Goal: Task Accomplishment & Management: Use online tool/utility

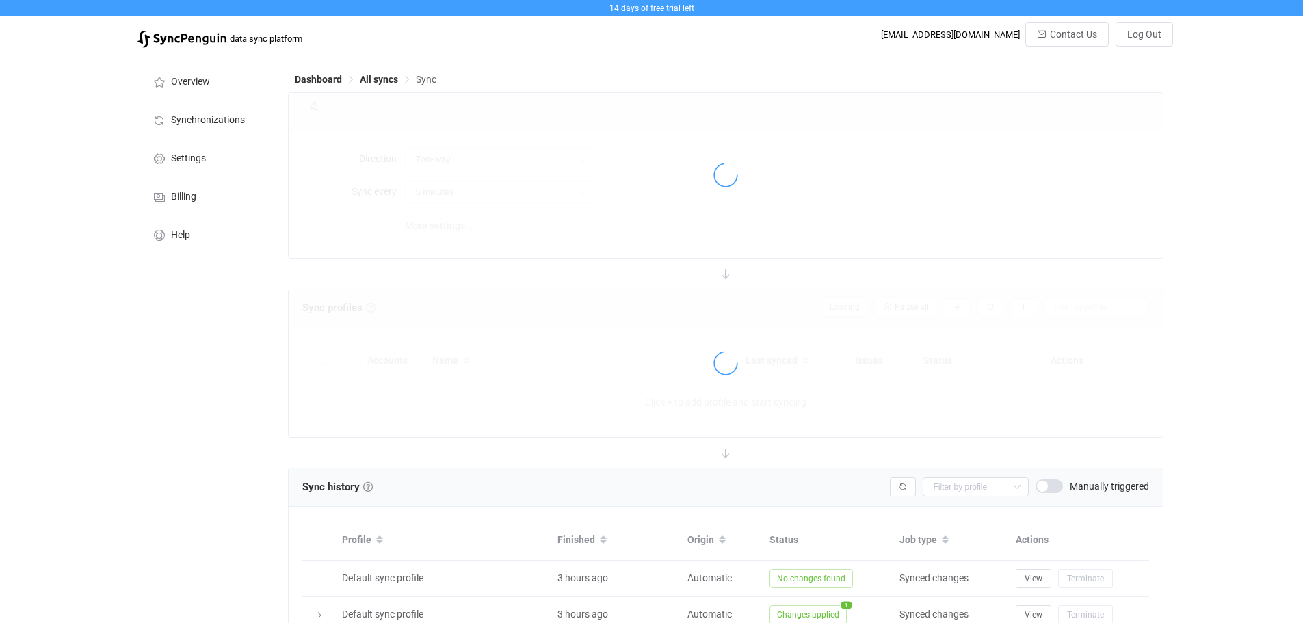
scroll to position [367, 0]
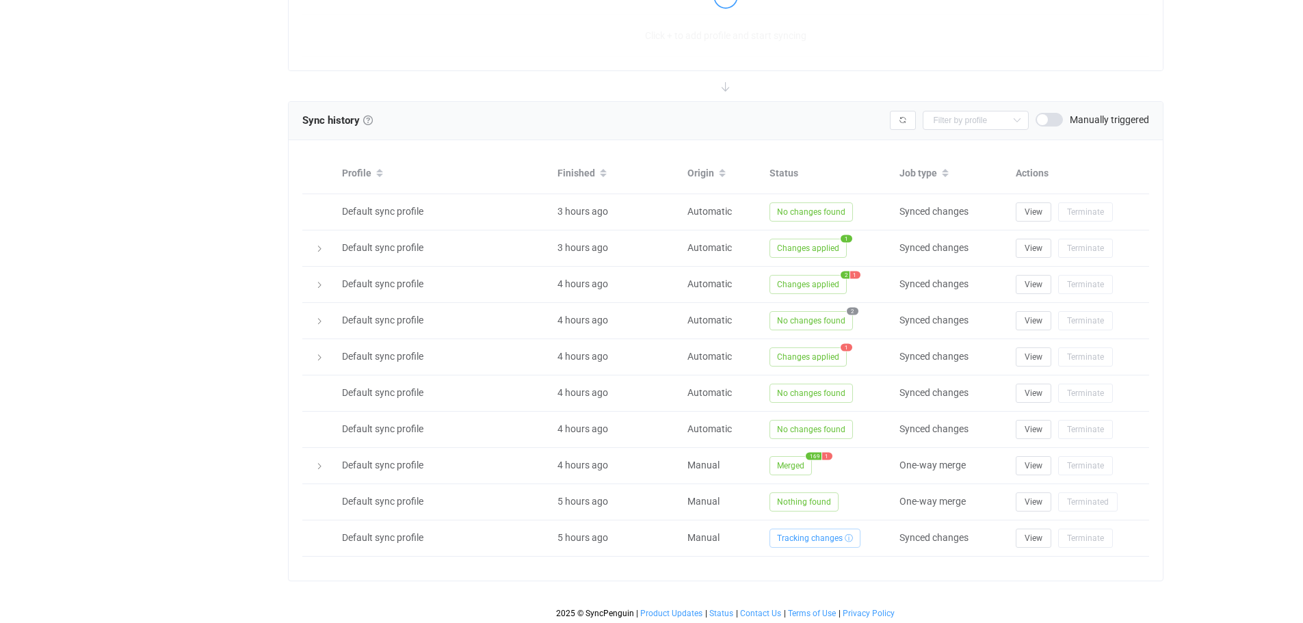
type input "A → B"
type input "12 hours"
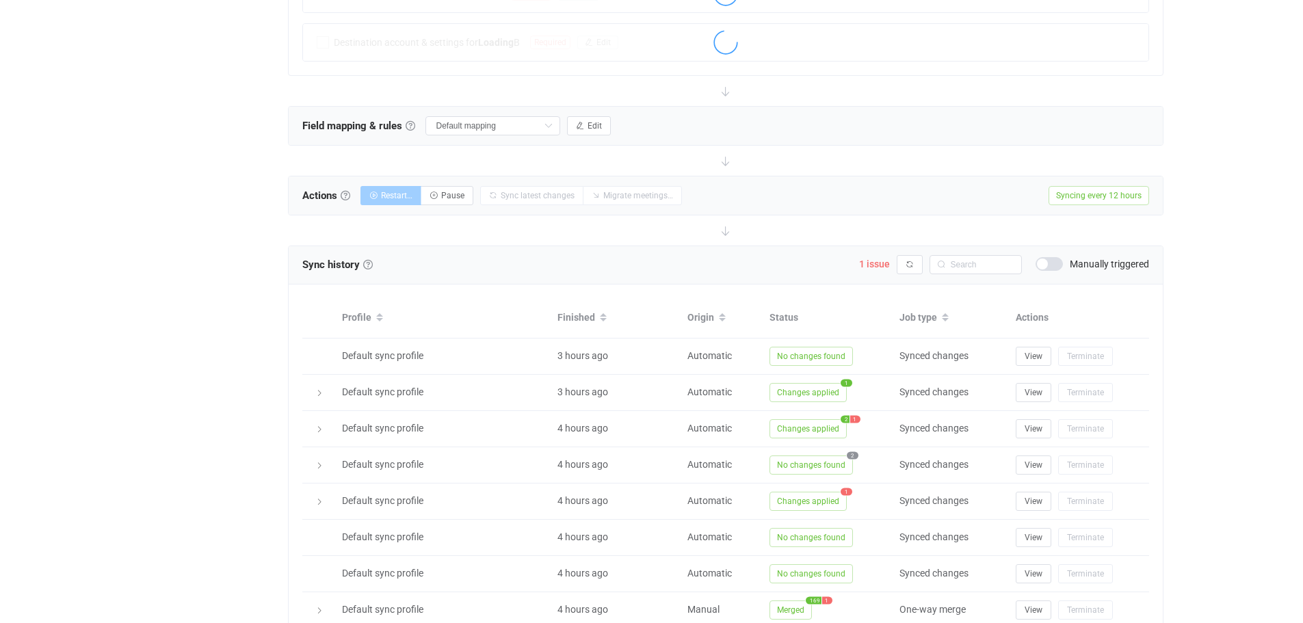
click at [376, 79] on div at bounding box center [726, 91] width 876 height 30
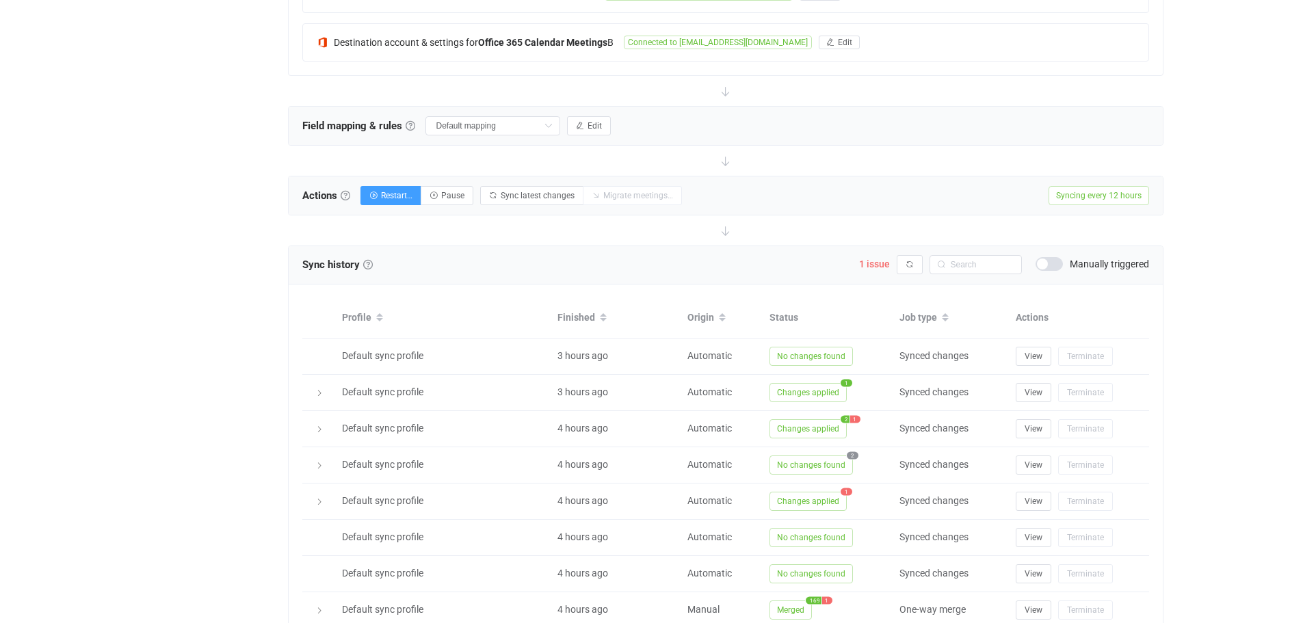
scroll to position [0, 0]
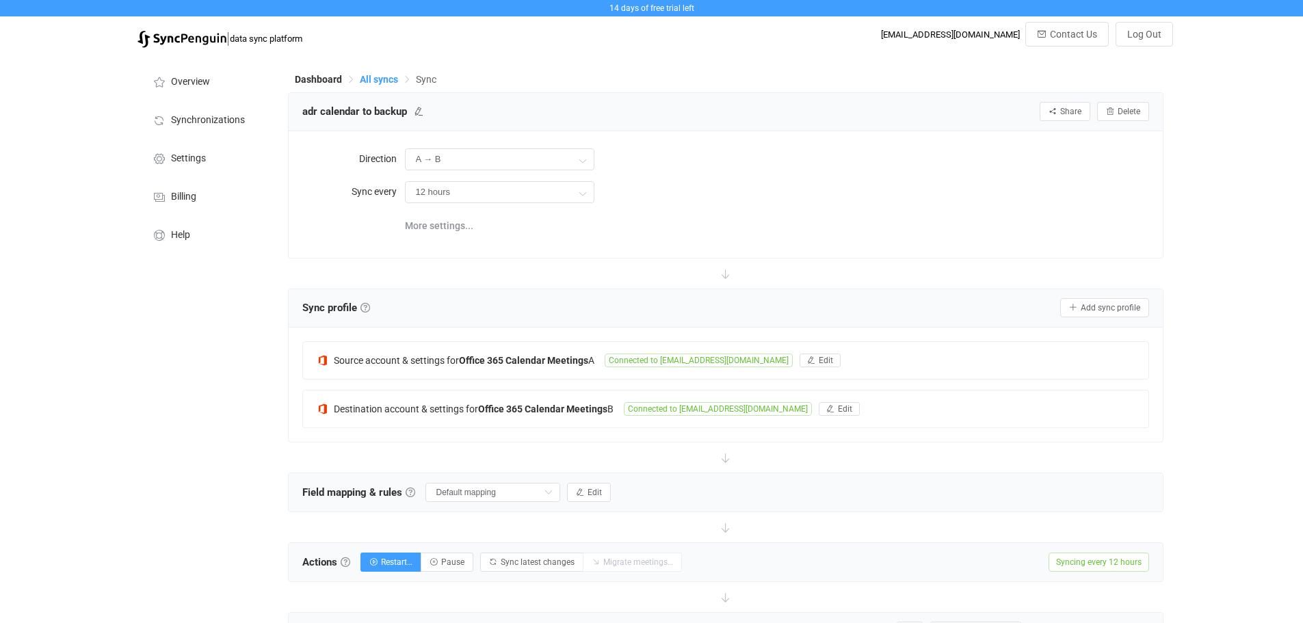
click at [370, 79] on span "All syncs" at bounding box center [379, 79] width 38 height 11
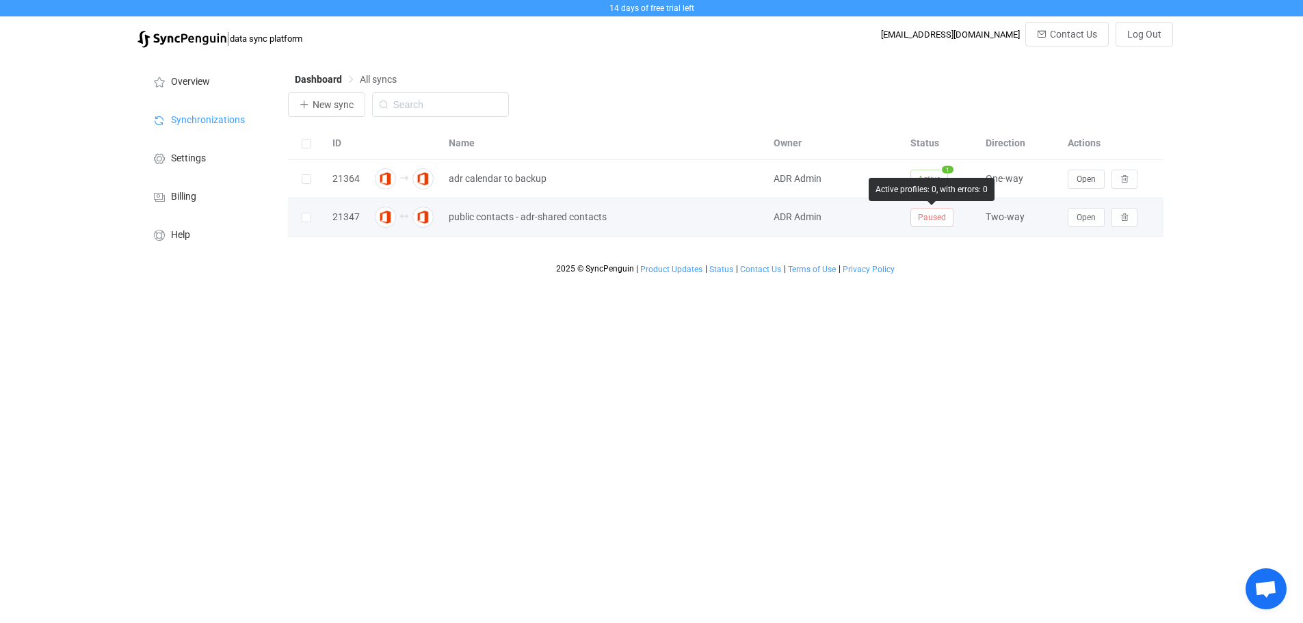
click at [937, 218] on span "Paused" at bounding box center [932, 217] width 43 height 19
click at [1080, 219] on span "Open" at bounding box center [1086, 218] width 19 height 10
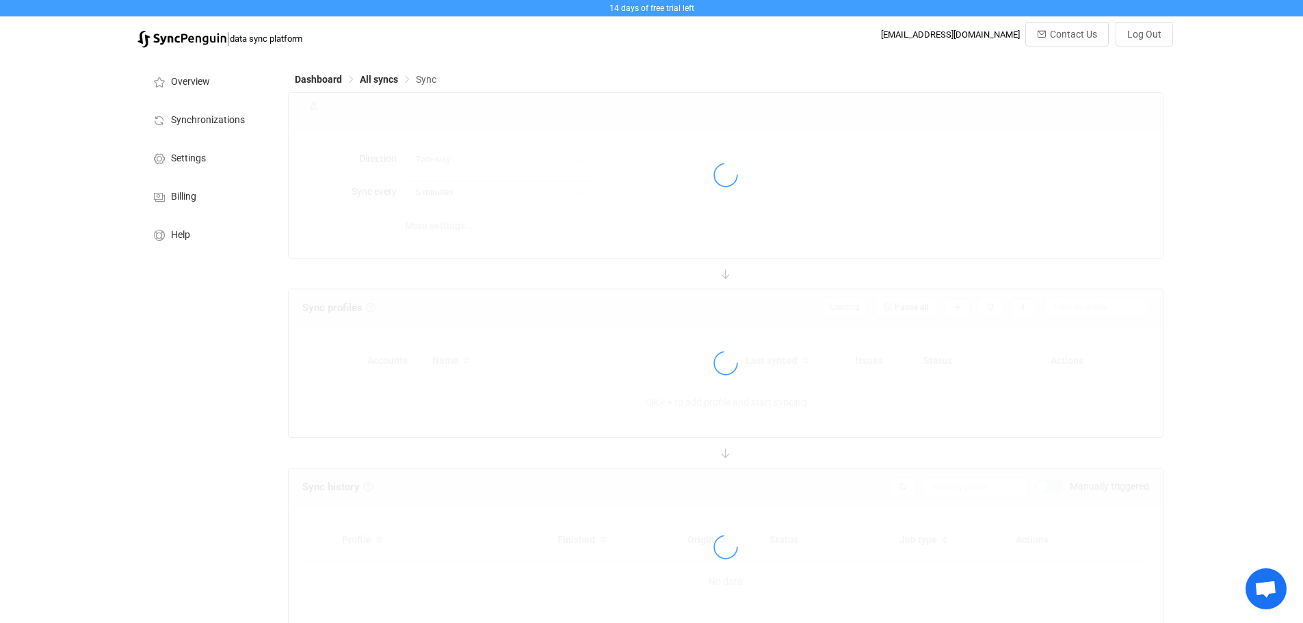
type input "10 minutes"
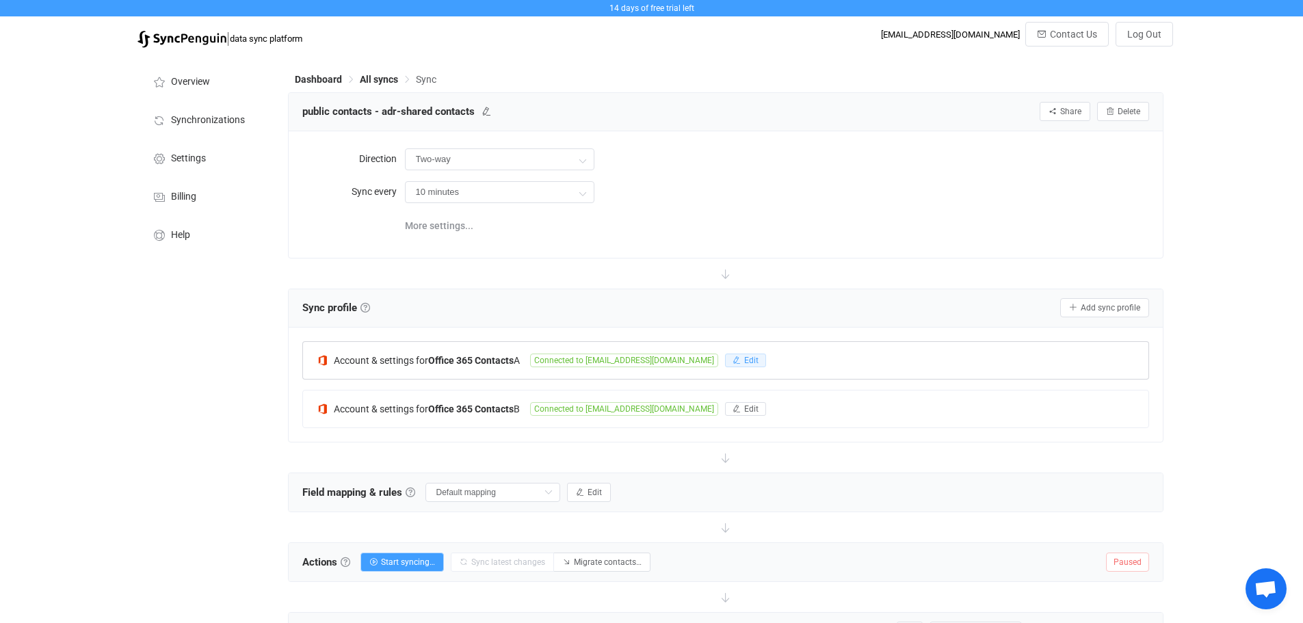
click at [744, 356] on span "Edit" at bounding box center [751, 361] width 14 height 10
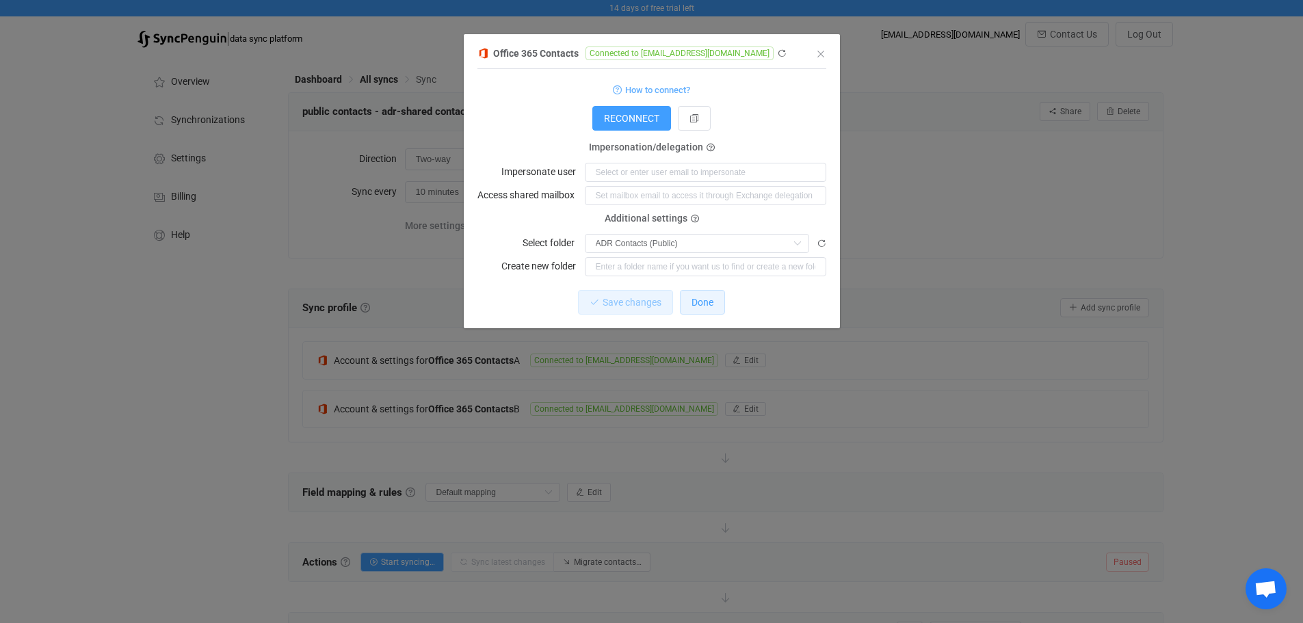
click at [705, 304] on span "Done" at bounding box center [703, 302] width 22 height 11
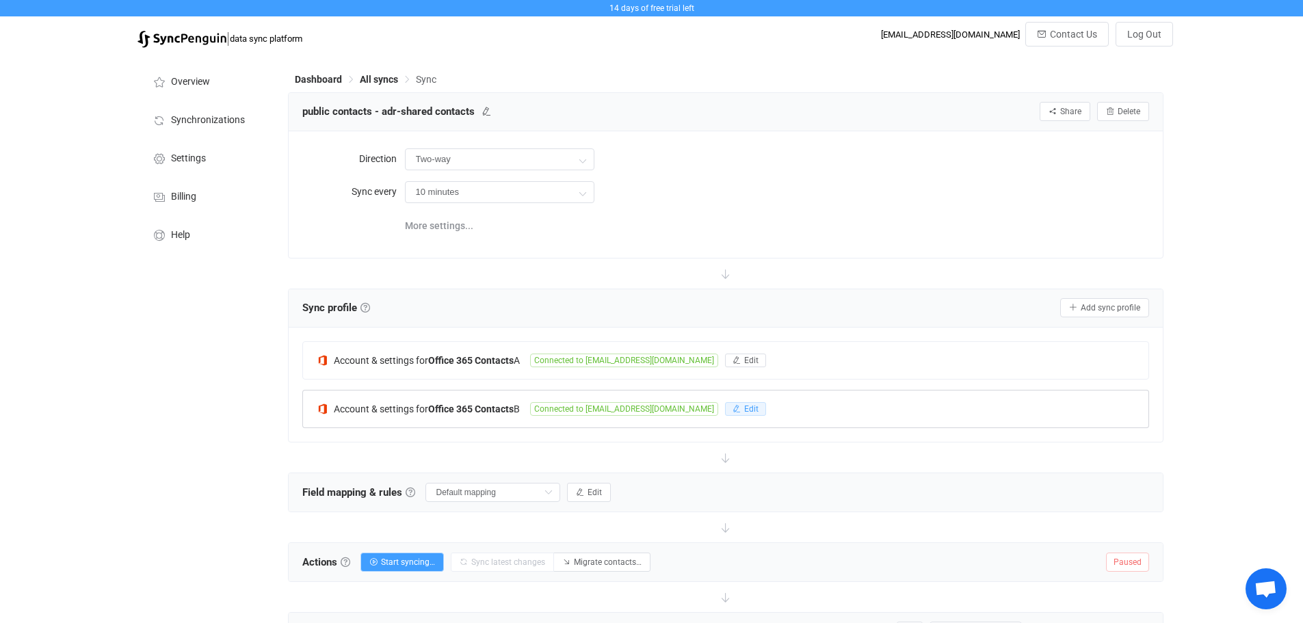
click at [732, 408] on button "Edit" at bounding box center [745, 409] width 41 height 14
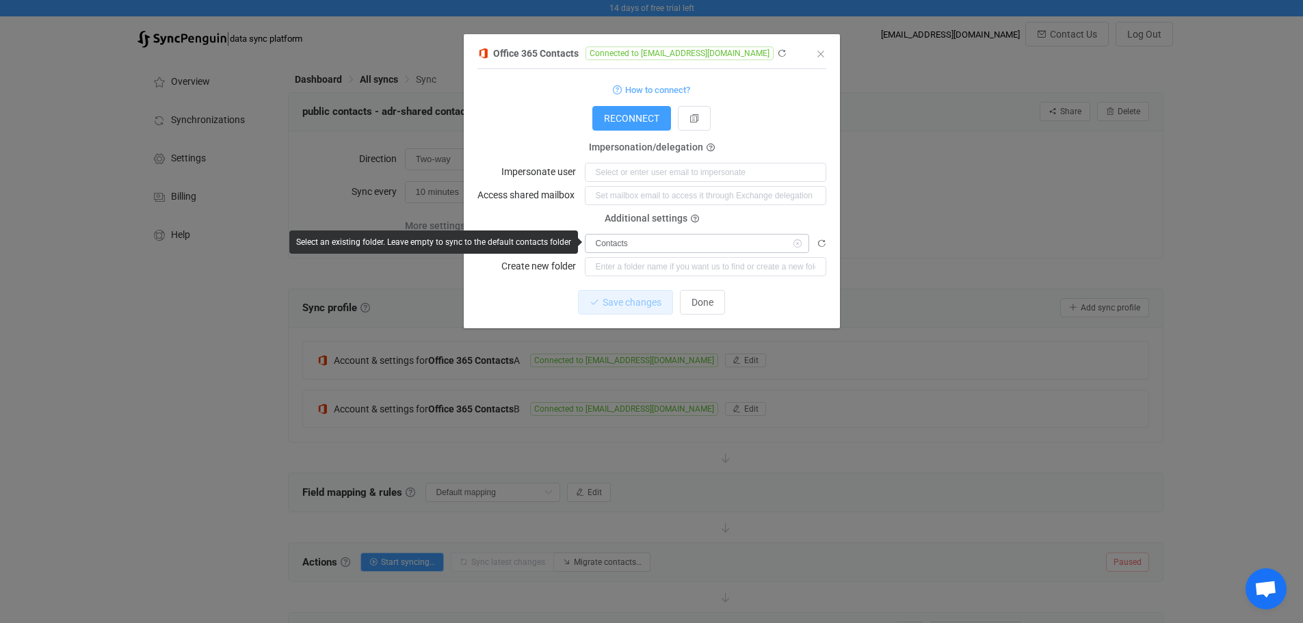
click at [793, 243] on icon "dialog" at bounding box center [797, 243] width 17 height 19
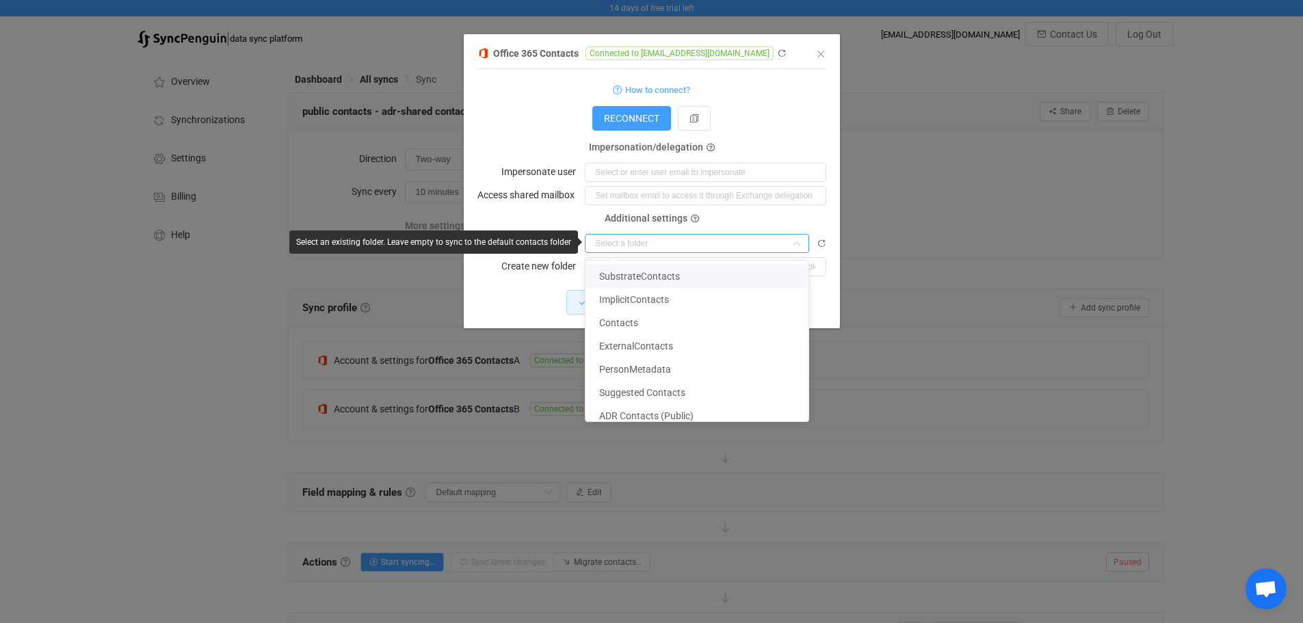
click at [743, 243] on input "dialog" at bounding box center [697, 243] width 224 height 19
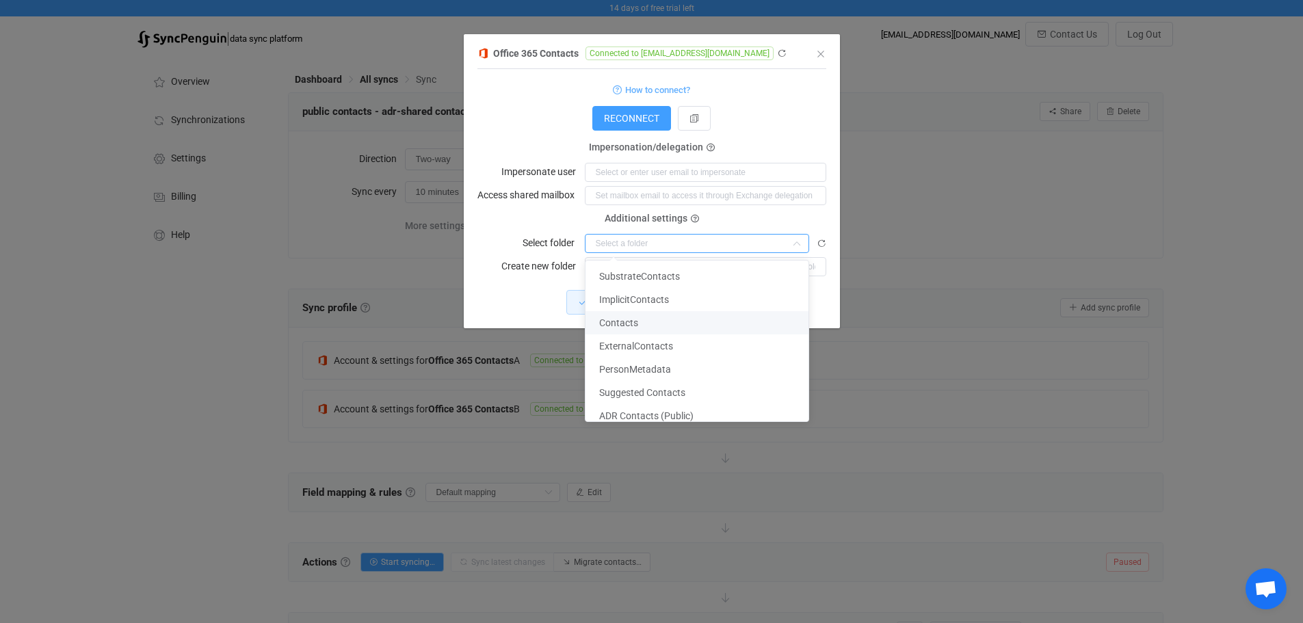
click at [614, 322] on span "Contacts" at bounding box center [618, 322] width 39 height 11
type input "Contacts"
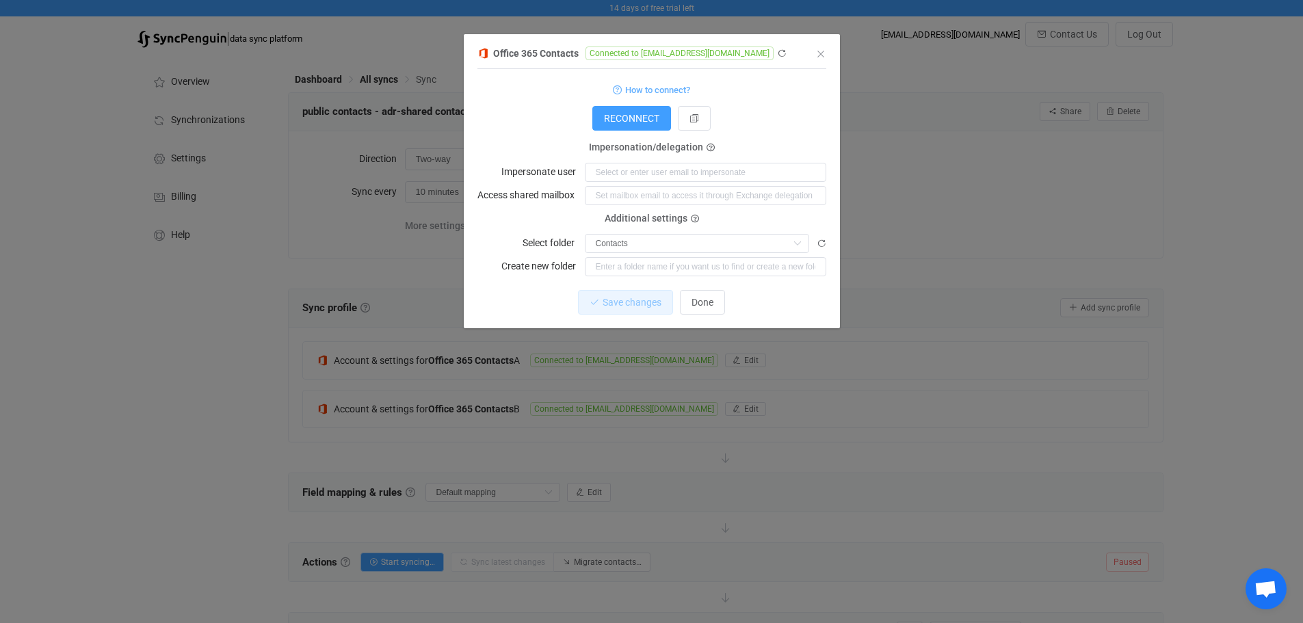
click at [833, 40] on div "dialog" at bounding box center [652, 39] width 376 height 10
click at [820, 58] on icon "Close" at bounding box center [820, 54] width 11 height 11
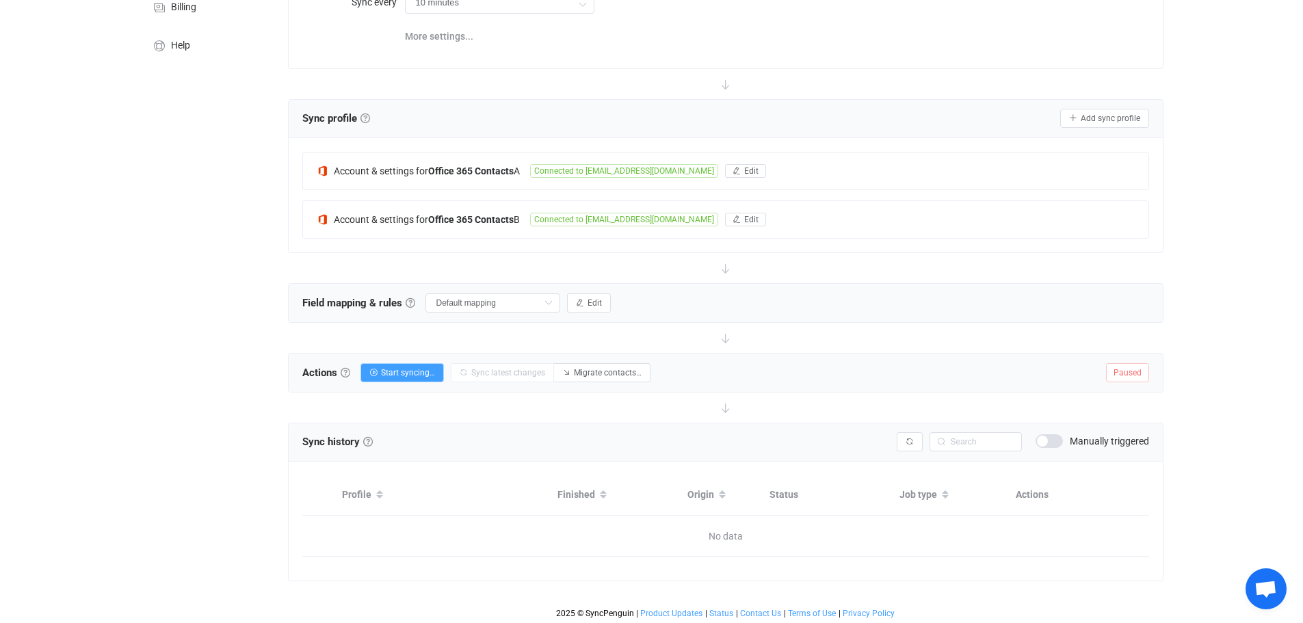
scroll to position [190, 0]
click at [384, 367] on span "Start syncing…" at bounding box center [408, 372] width 54 height 10
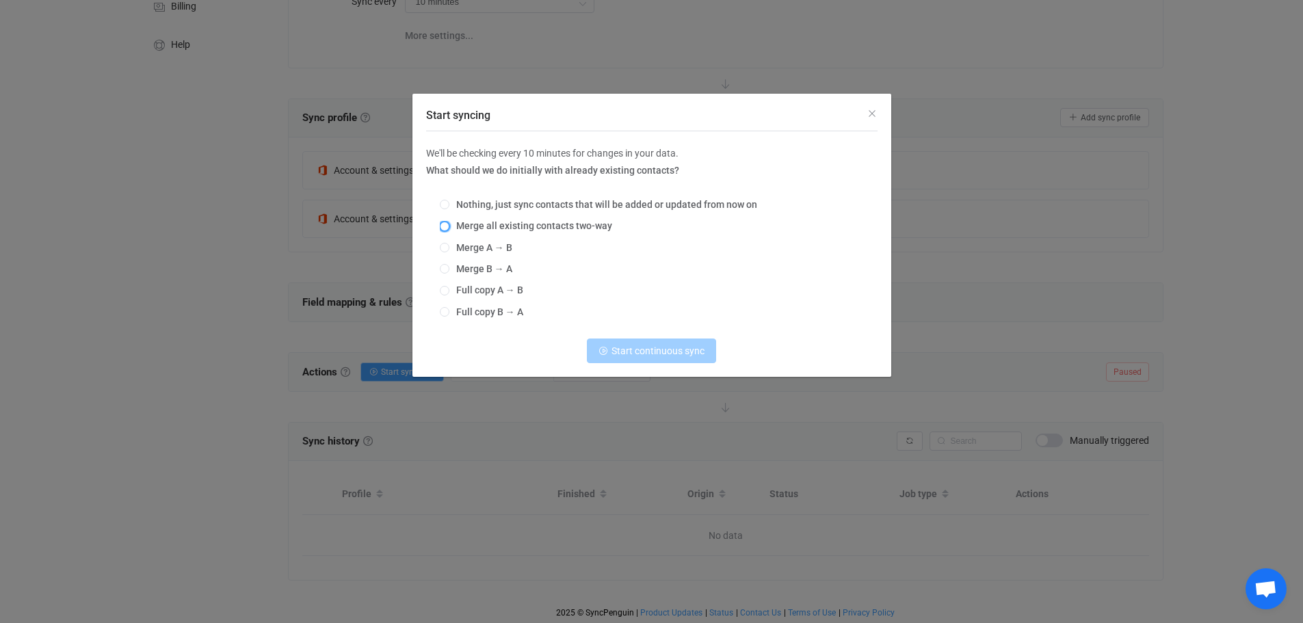
click at [447, 227] on span "Start syncing" at bounding box center [445, 227] width 10 height 10
click at [447, 227] on input "Merge all existing contacts two-way" at bounding box center [445, 227] width 10 height 11
radio input "true"
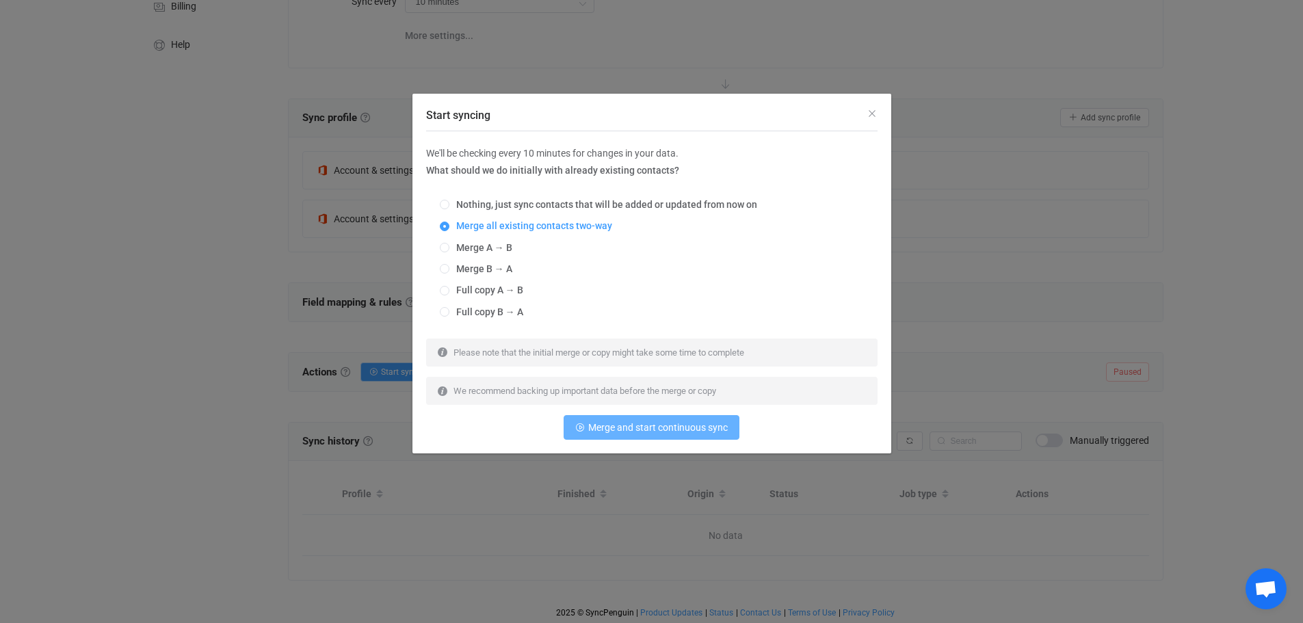
click at [654, 428] on span "Merge and start continuous sync" at bounding box center [658, 427] width 140 height 11
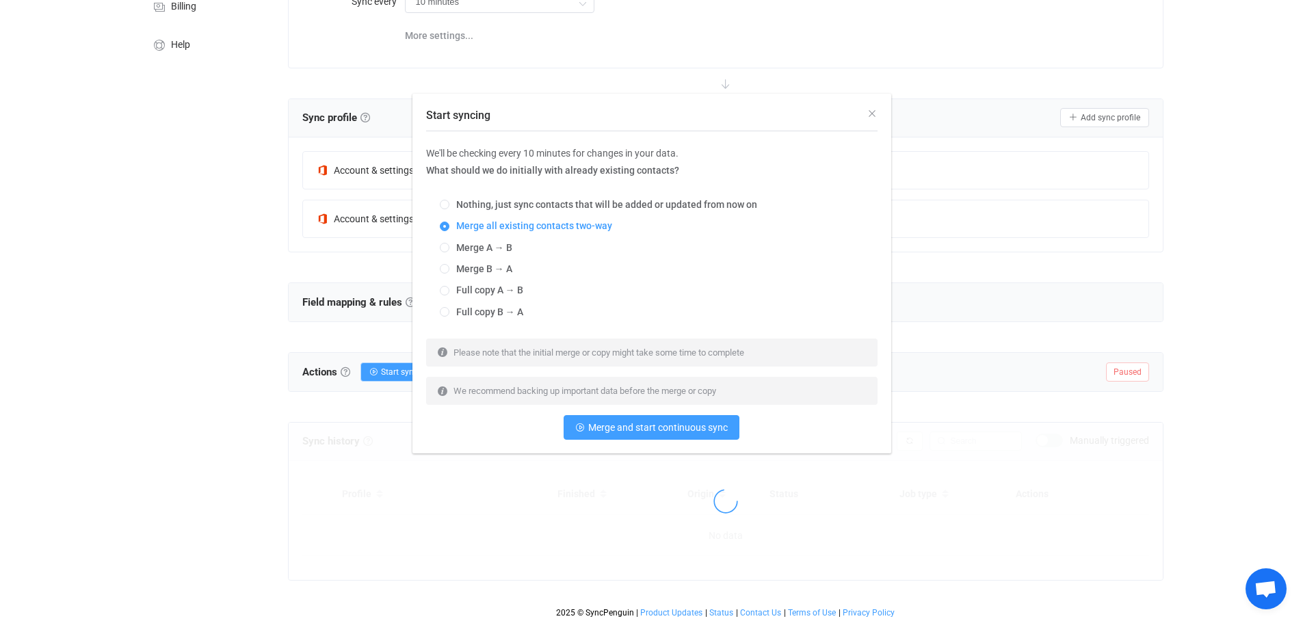
scroll to position [185, 0]
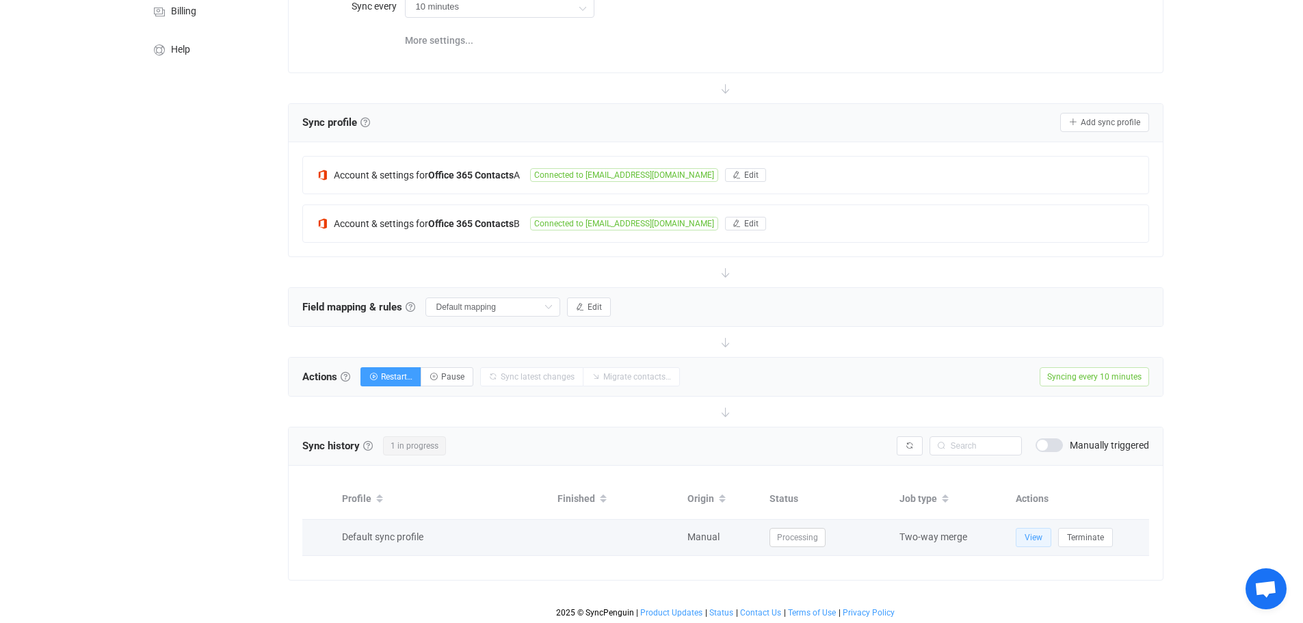
click at [1025, 537] on span "View" at bounding box center [1034, 538] width 18 height 10
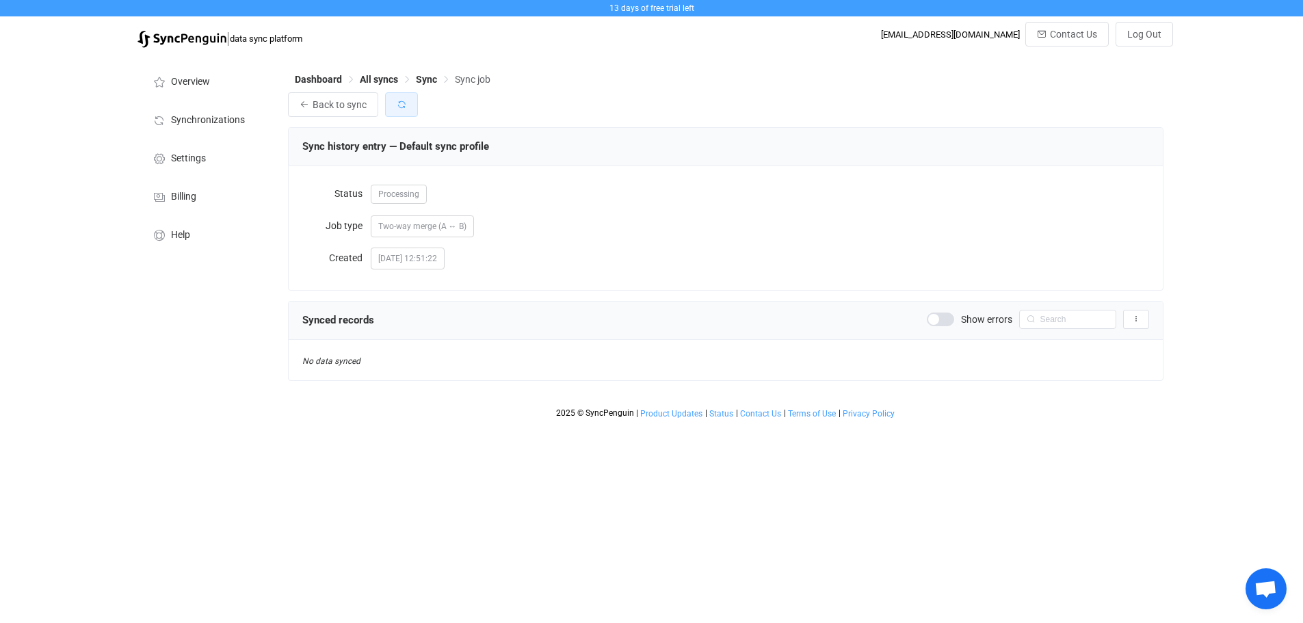
click at [399, 109] on icon "button" at bounding box center [402, 105] width 10 height 10
drag, startPoint x: 395, startPoint y: 109, endPoint x: 490, endPoint y: 126, distance: 96.6
click at [395, 109] on button "button" at bounding box center [401, 104] width 33 height 25
click at [945, 318] on span at bounding box center [940, 320] width 27 height 14
click at [932, 318] on span at bounding box center [940, 320] width 27 height 14
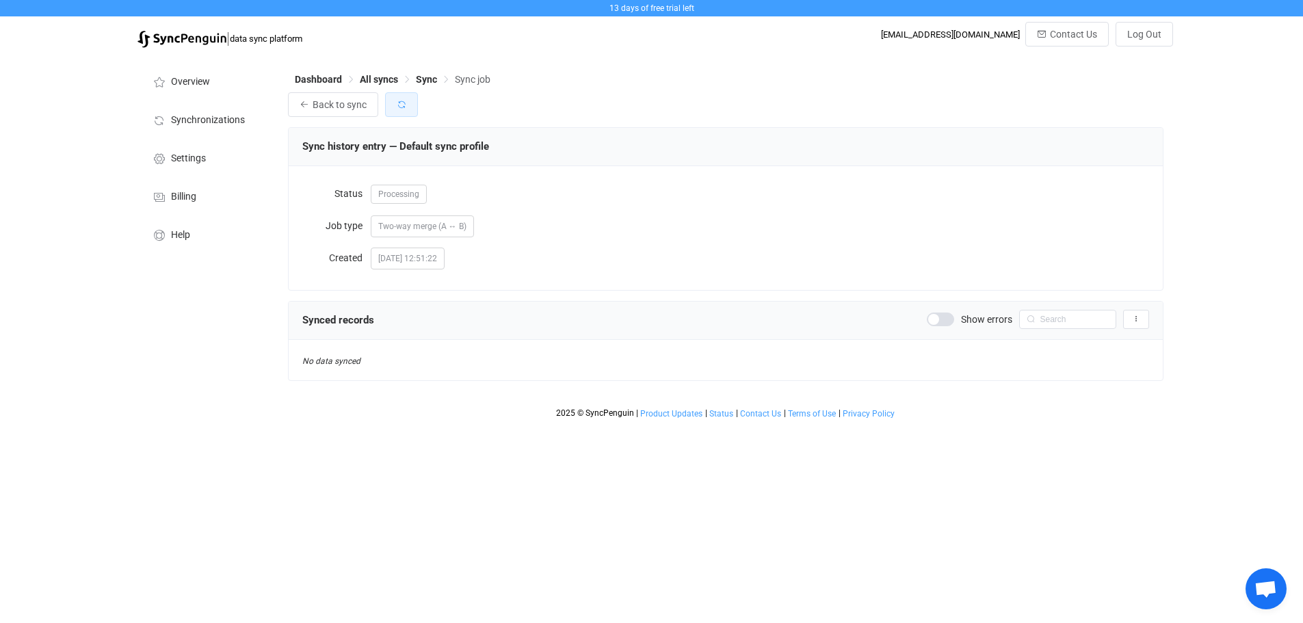
click at [408, 99] on button "button" at bounding box center [401, 104] width 33 height 25
drag, startPoint x: 403, startPoint y: 107, endPoint x: 443, endPoint y: 96, distance: 41.2
click at [403, 107] on icon "button" at bounding box center [402, 105] width 10 height 10
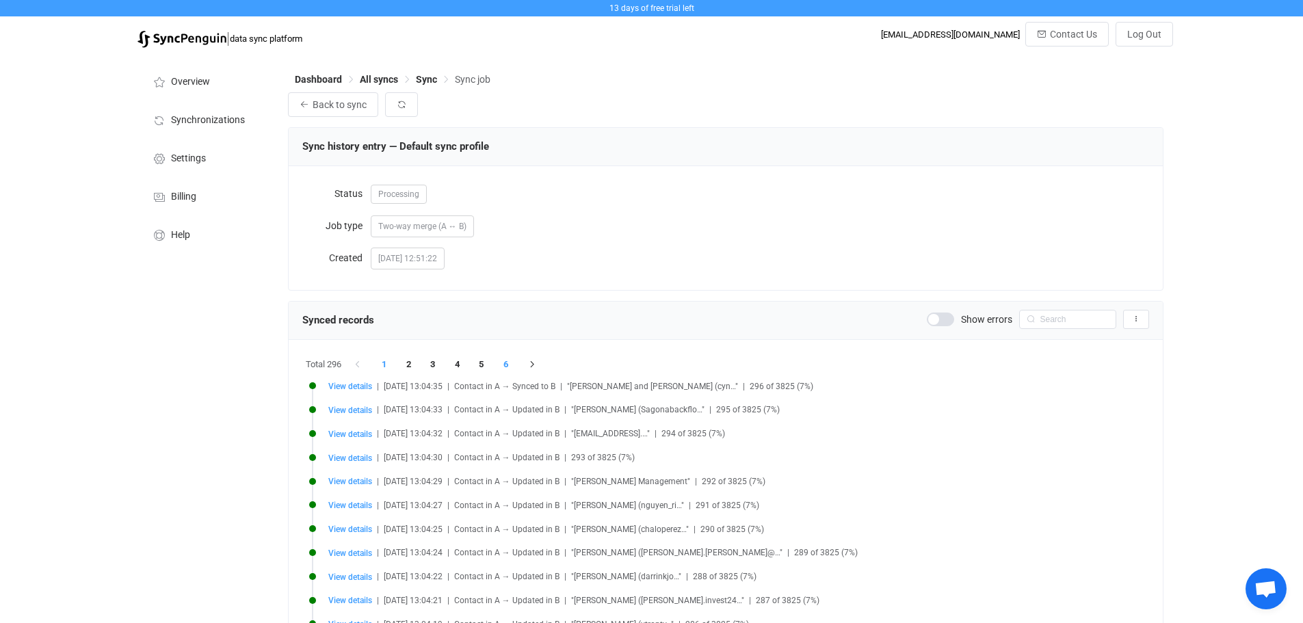
click at [512, 365] on li "6" at bounding box center [506, 364] width 25 height 19
click at [390, 363] on li "1" at bounding box center [384, 364] width 25 height 19
click at [397, 101] on icon "button" at bounding box center [402, 105] width 10 height 10
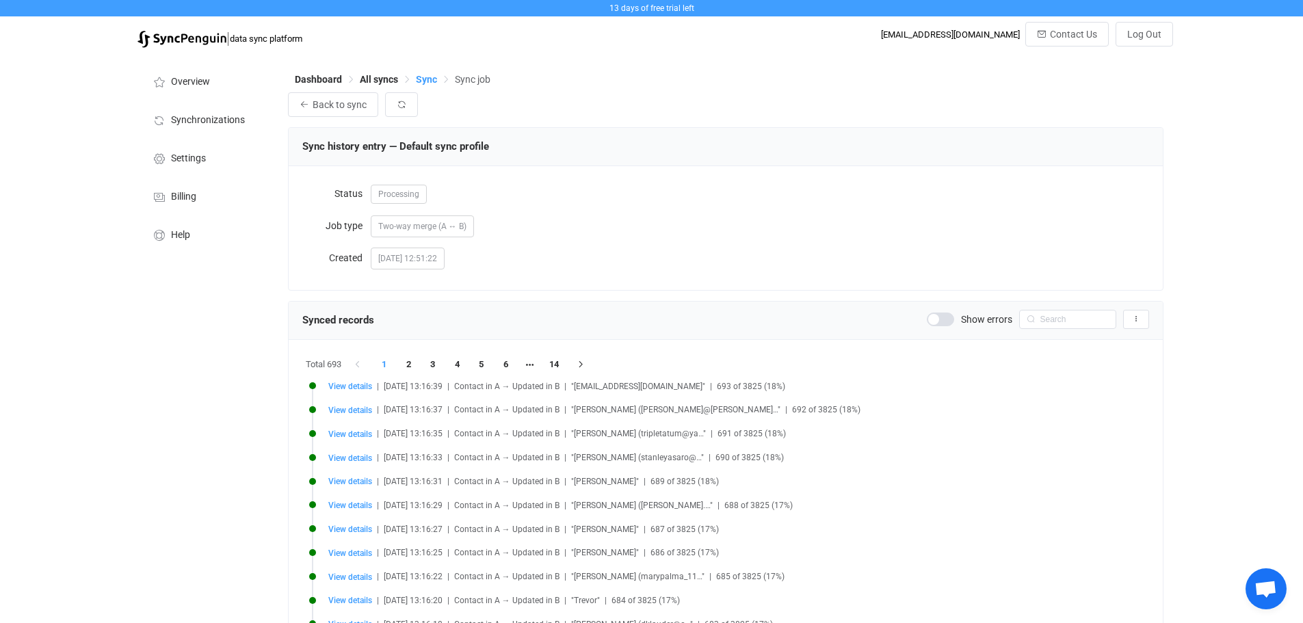
click at [420, 79] on span "Sync" at bounding box center [426, 79] width 21 height 11
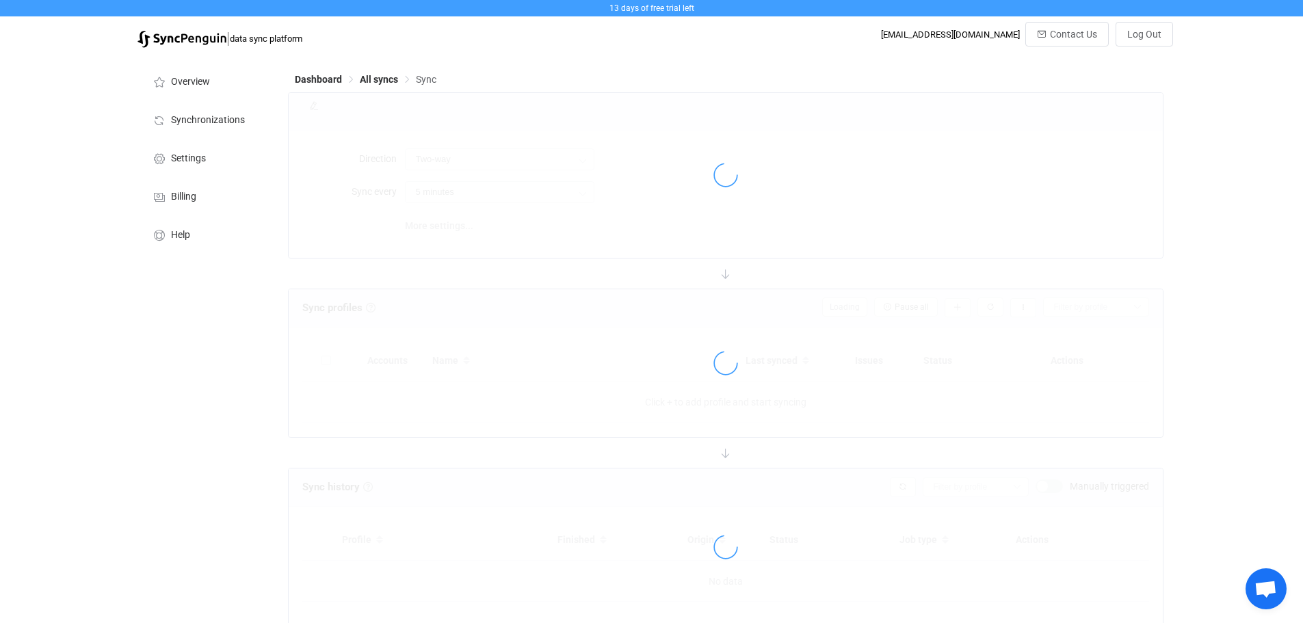
type input "10 minutes"
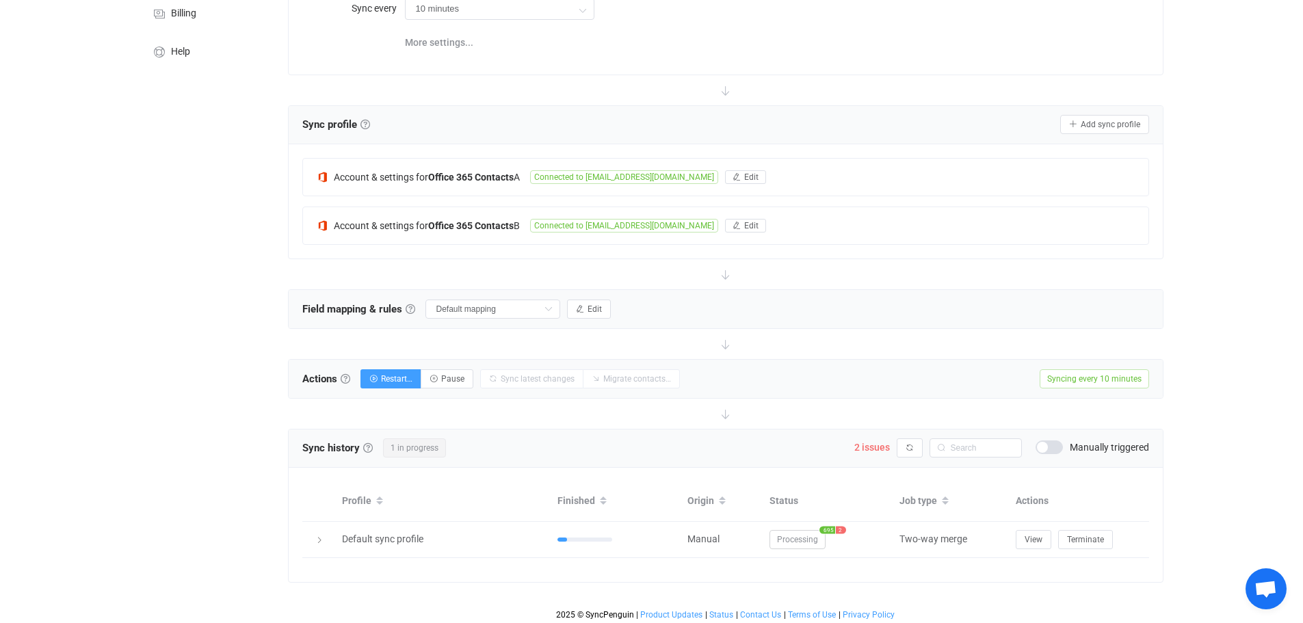
scroll to position [185, 0]
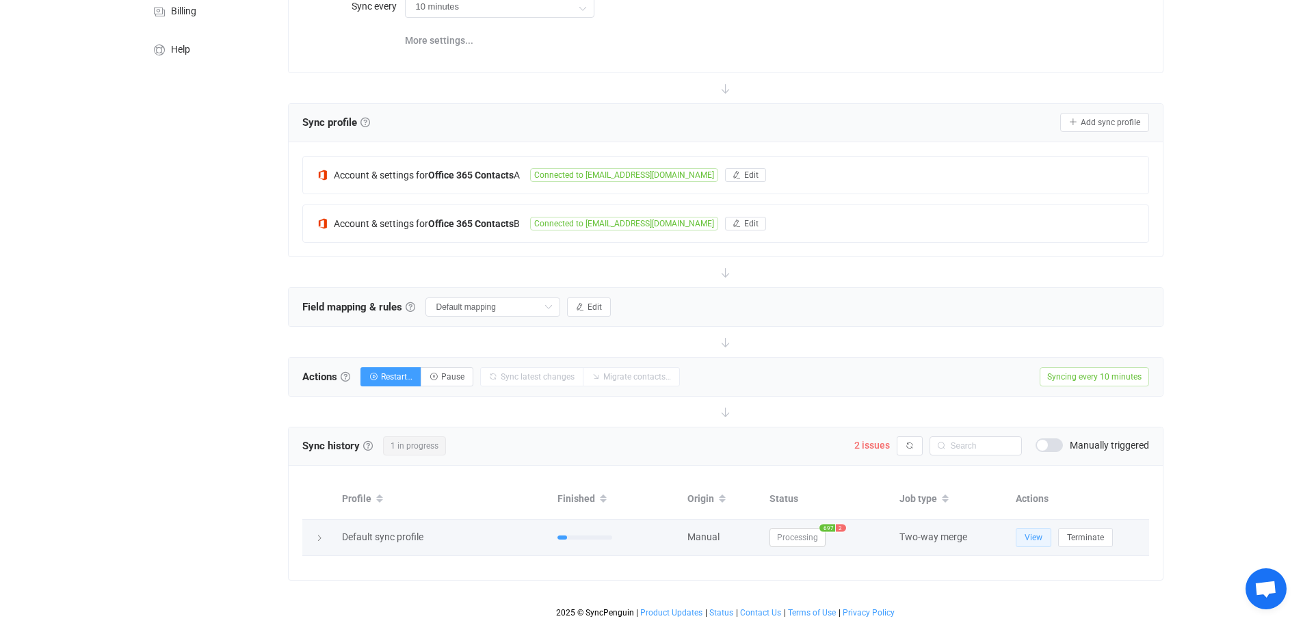
click at [1032, 533] on span "View" at bounding box center [1034, 538] width 18 height 10
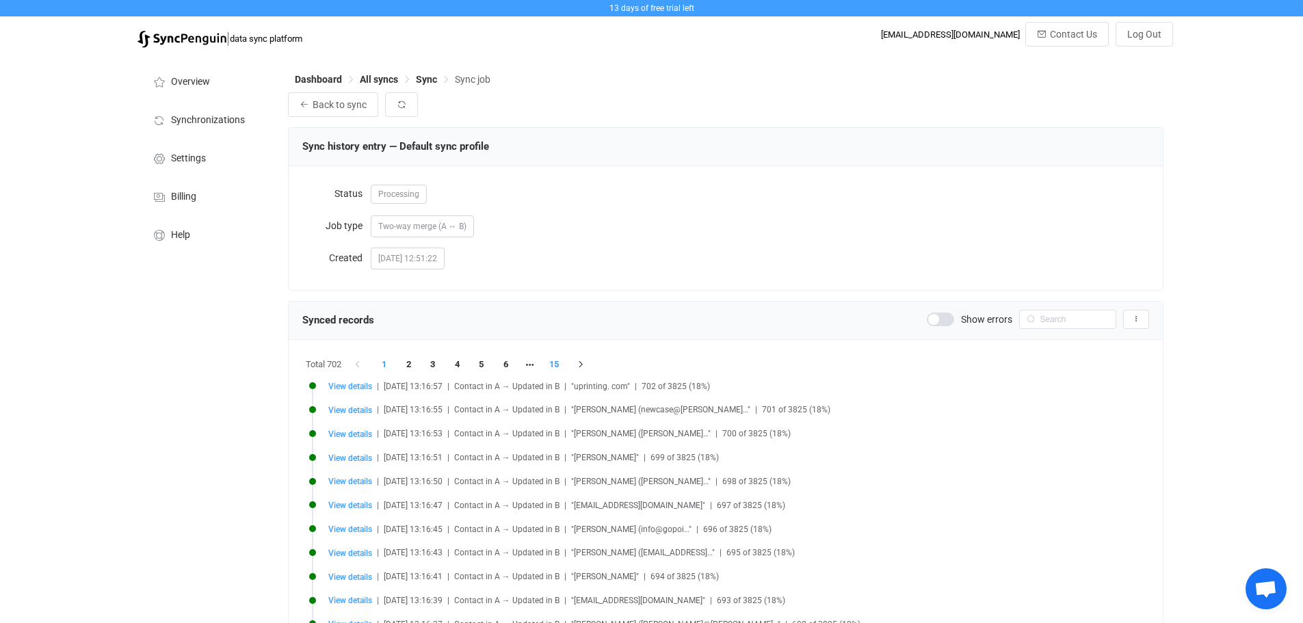
click at [555, 367] on li "15" at bounding box center [555, 364] width 25 height 19
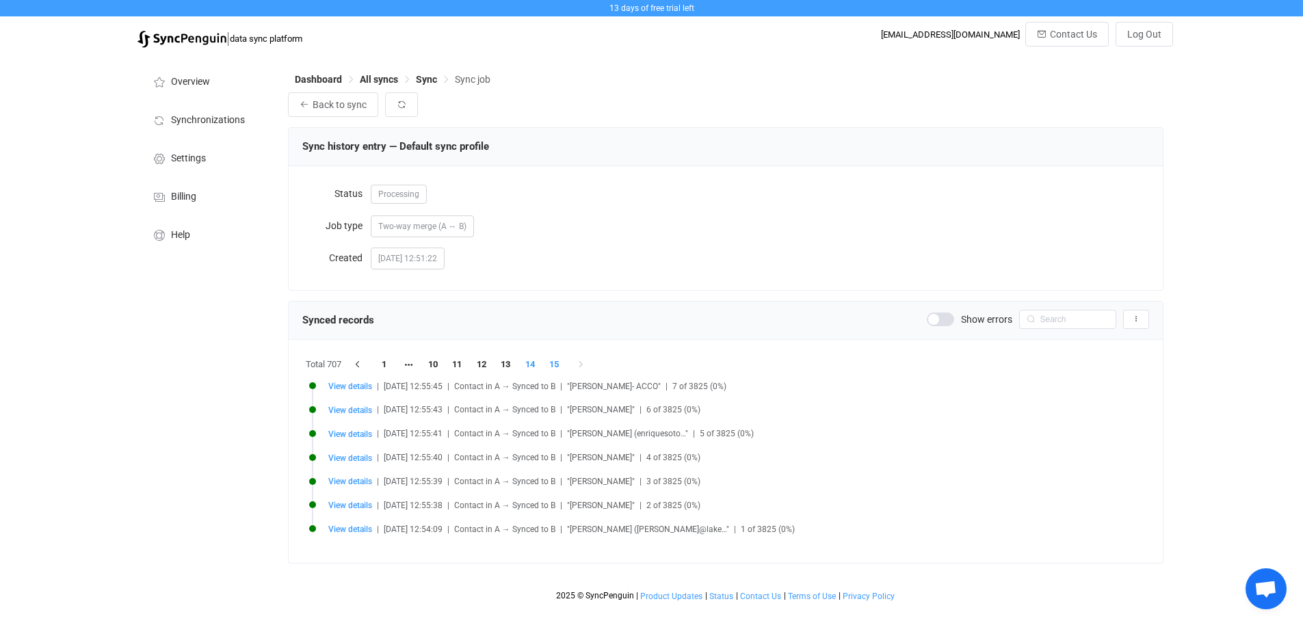
click at [532, 367] on li "14" at bounding box center [530, 364] width 25 height 19
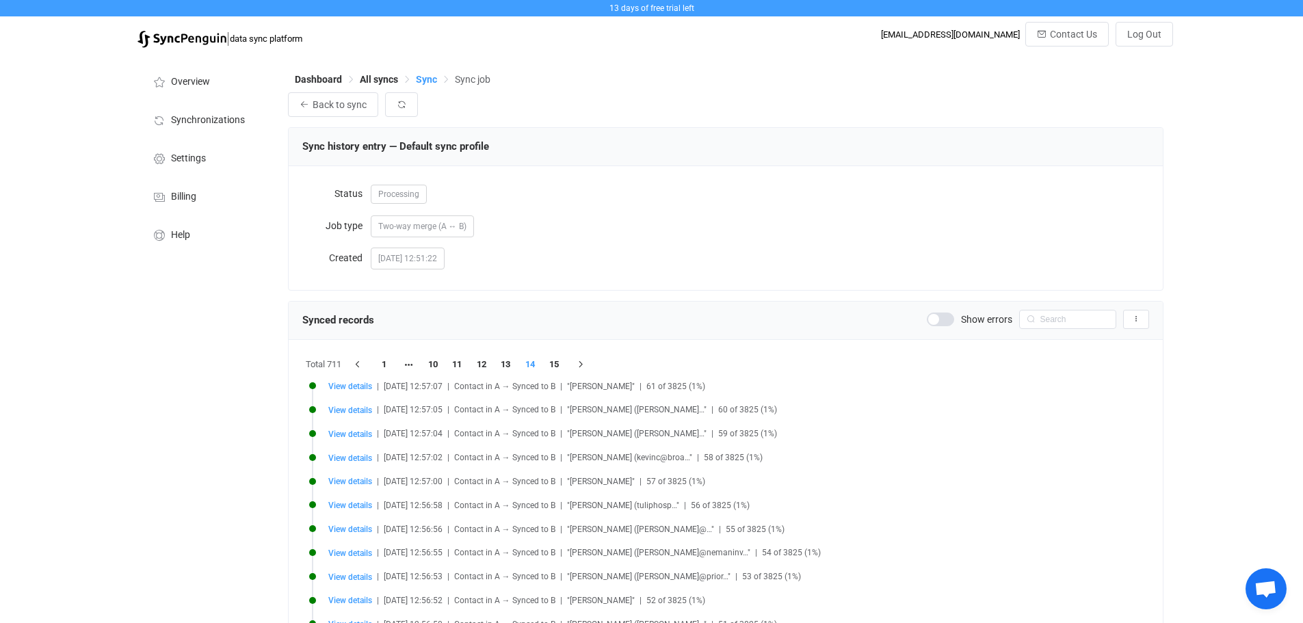
click at [426, 81] on span "Sync" at bounding box center [426, 79] width 21 height 11
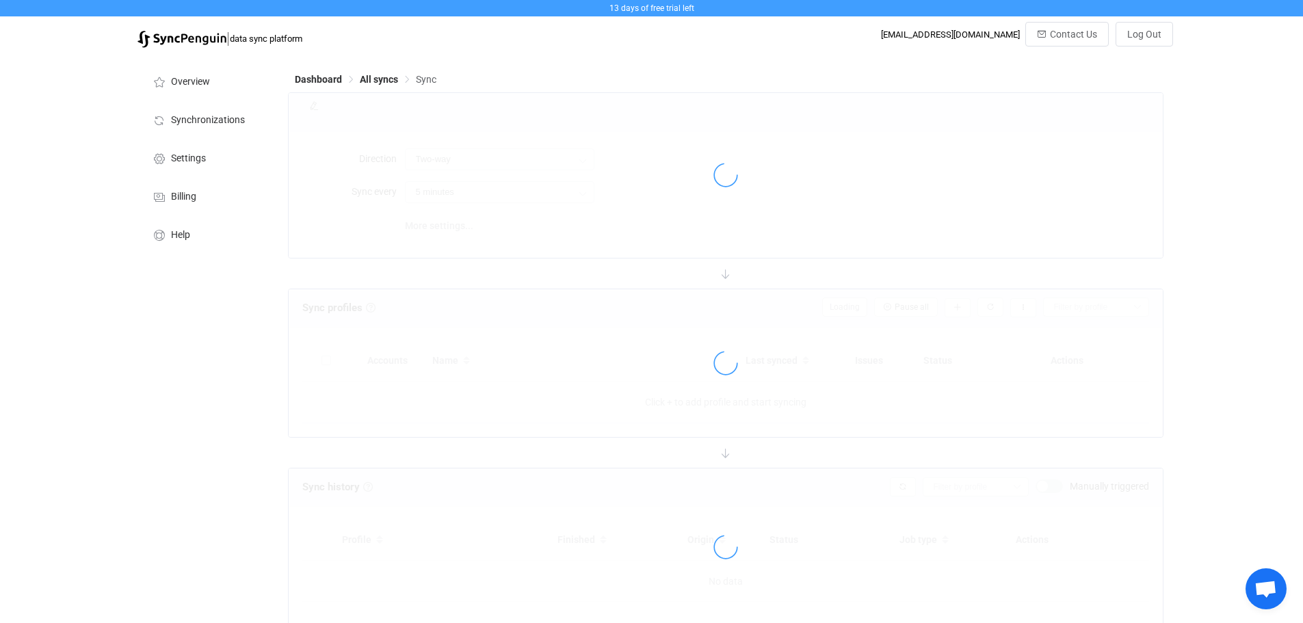
type input "10 minutes"
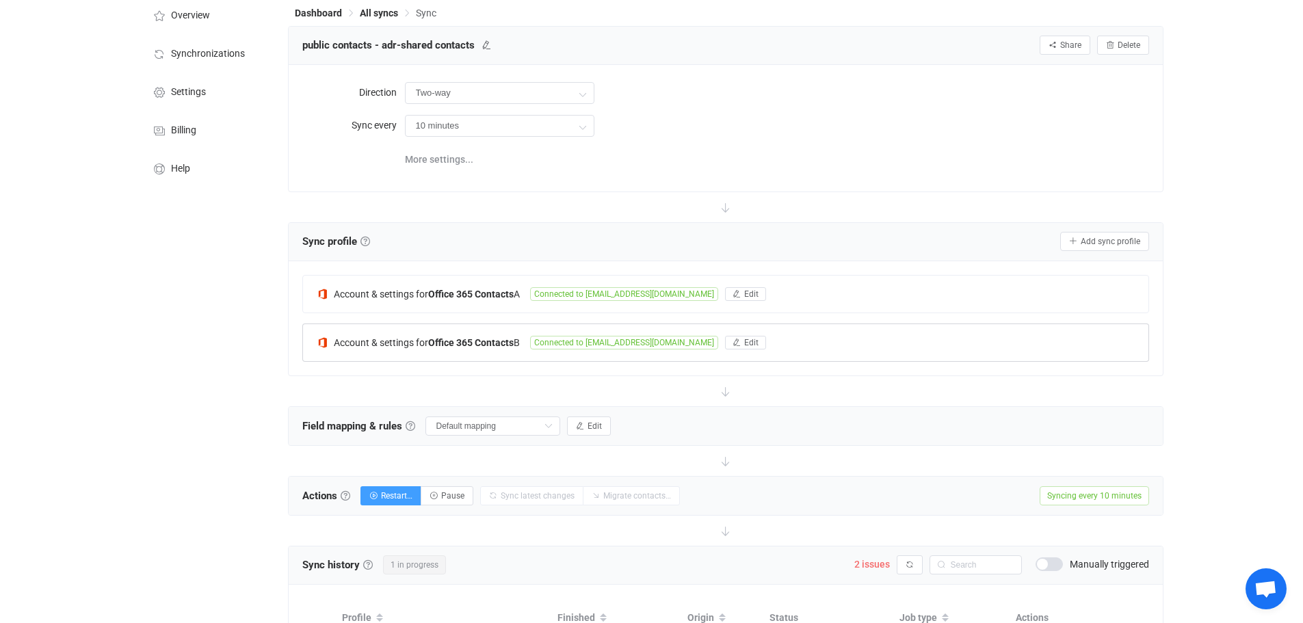
scroll to position [185, 0]
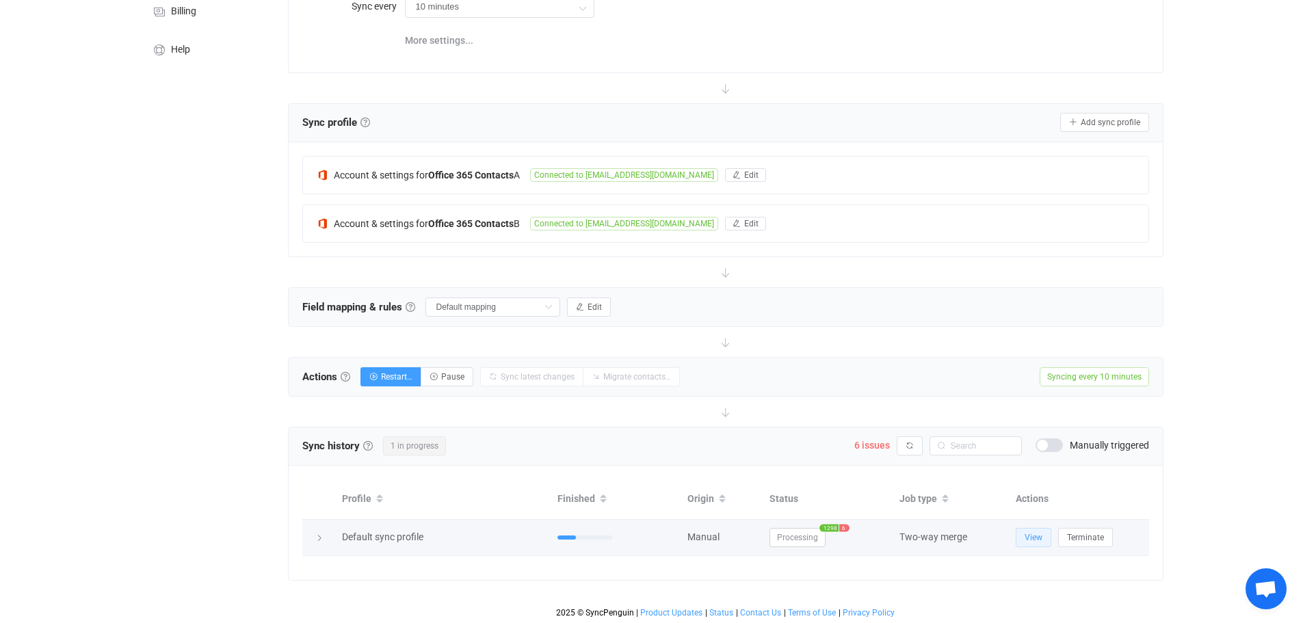
click at [1040, 538] on span "View" at bounding box center [1034, 538] width 18 height 10
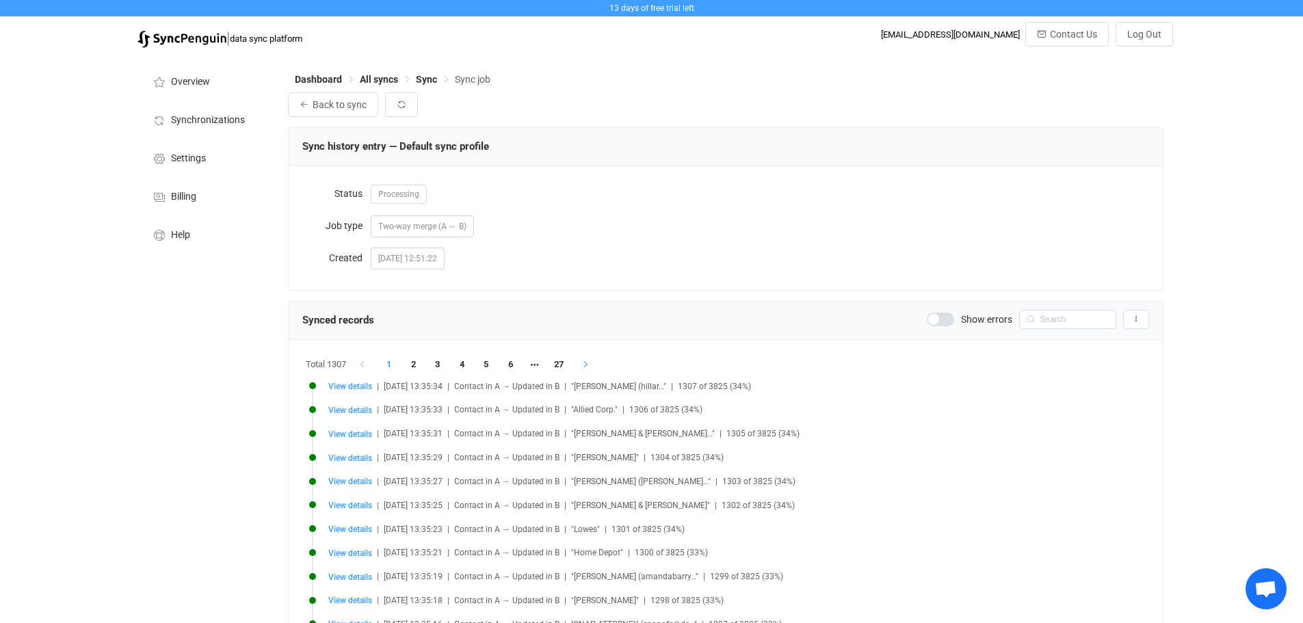
click at [590, 366] on icon "button" at bounding box center [585, 365] width 12 height 8
click at [564, 368] on li "27" at bounding box center [559, 364] width 25 height 19
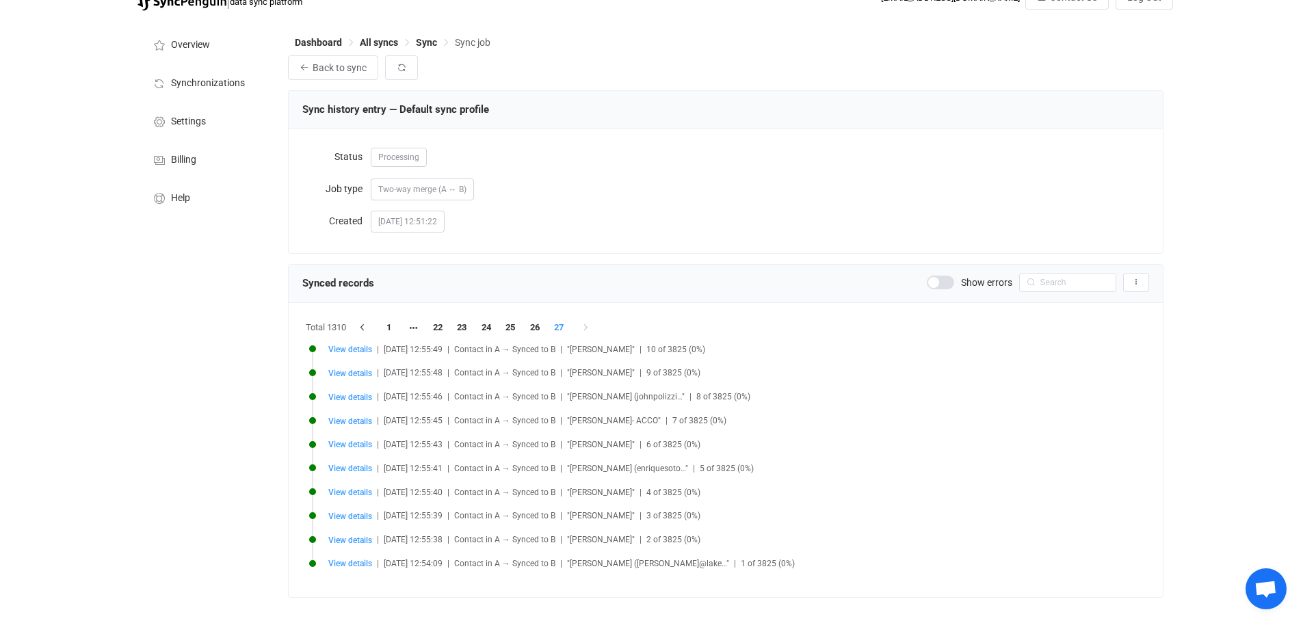
scroll to position [57, 0]
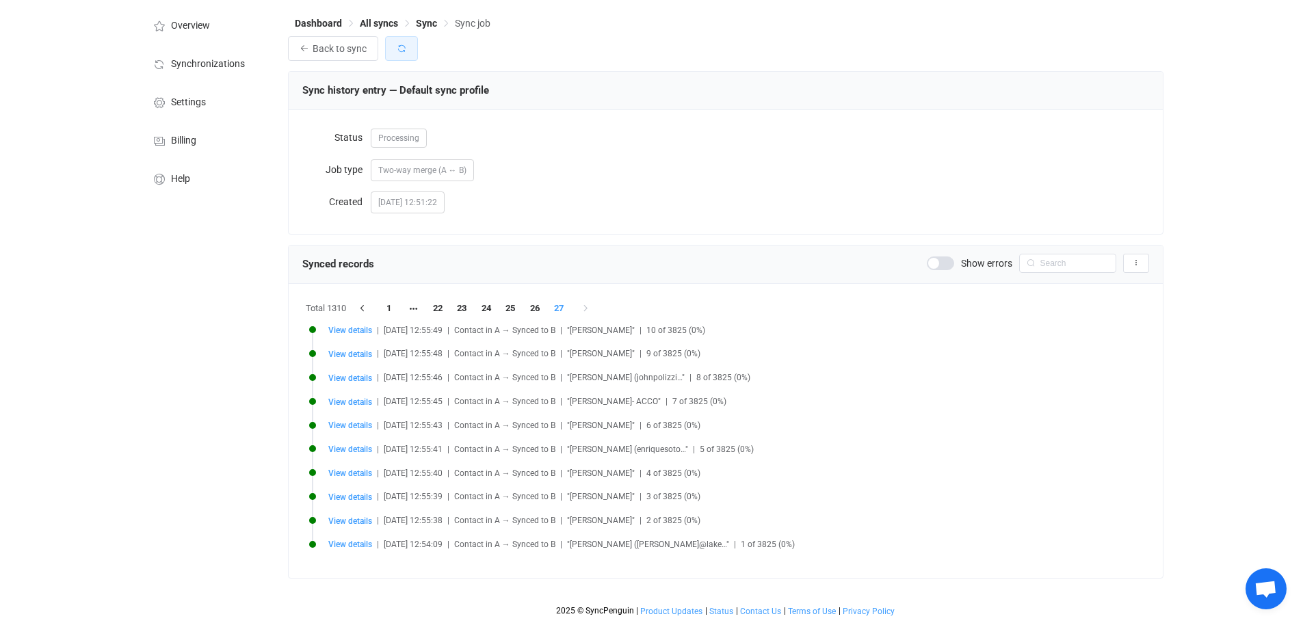
click at [394, 48] on button "button" at bounding box center [401, 48] width 33 height 25
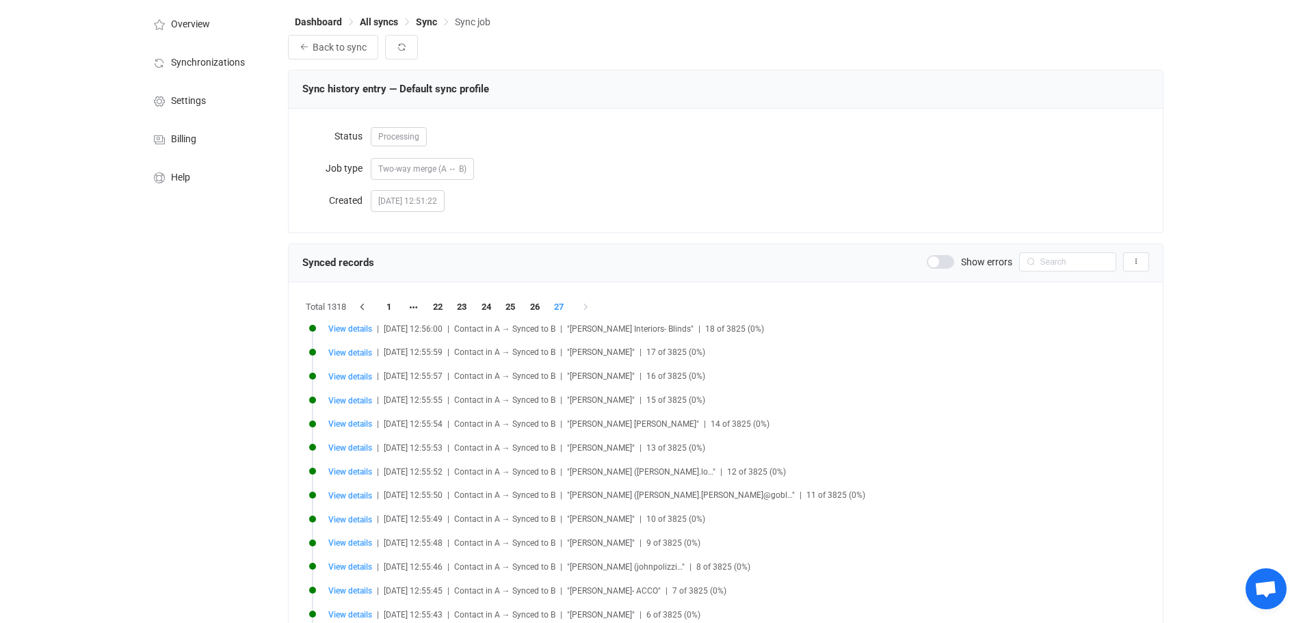
click at [941, 259] on span at bounding box center [940, 262] width 27 height 14
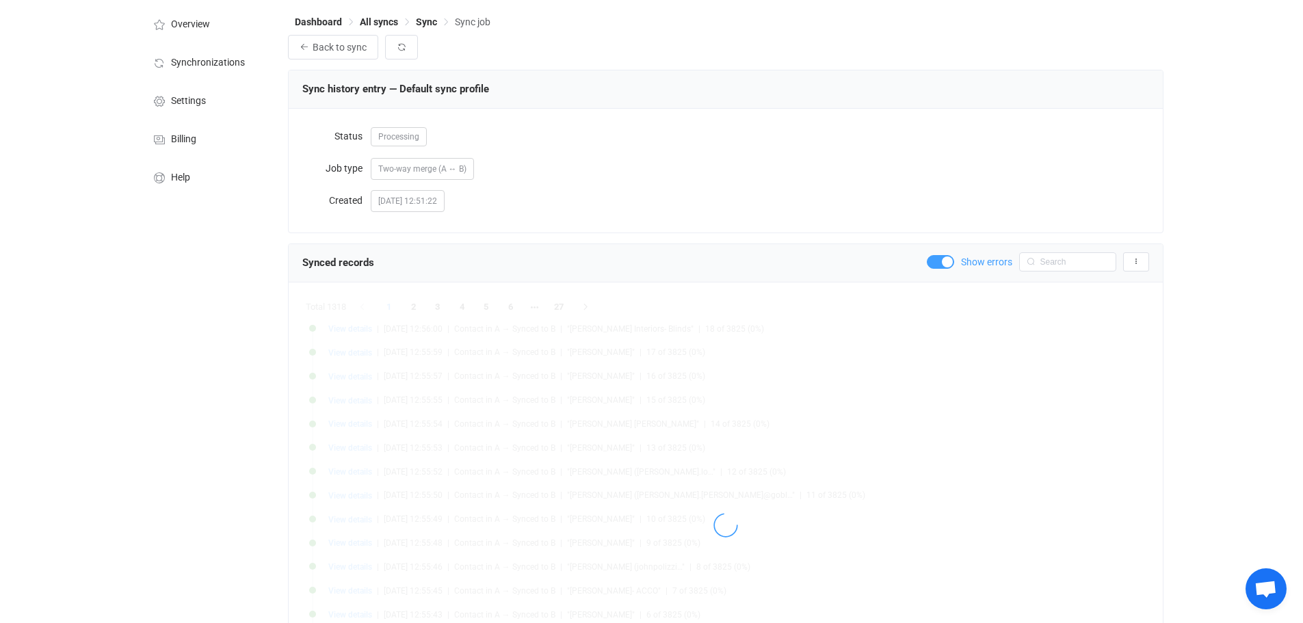
scroll to position [0, 0]
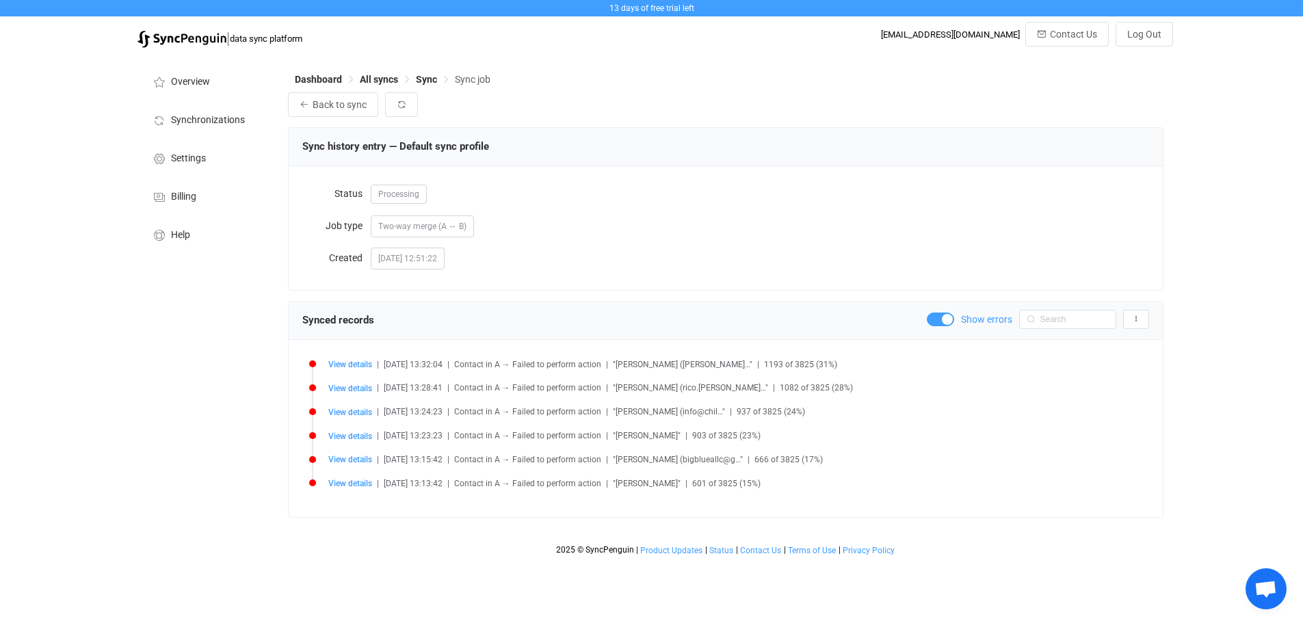
click at [941, 321] on span at bounding box center [940, 320] width 27 height 14
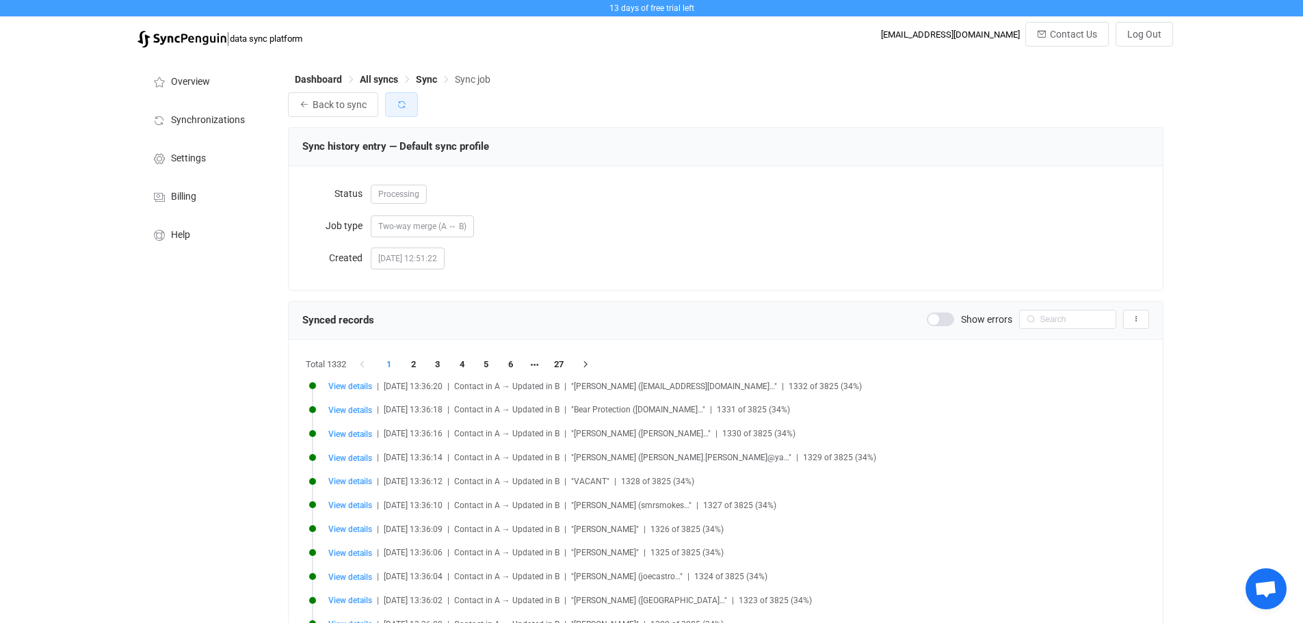
click at [406, 105] on icon "button" at bounding box center [402, 105] width 10 height 10
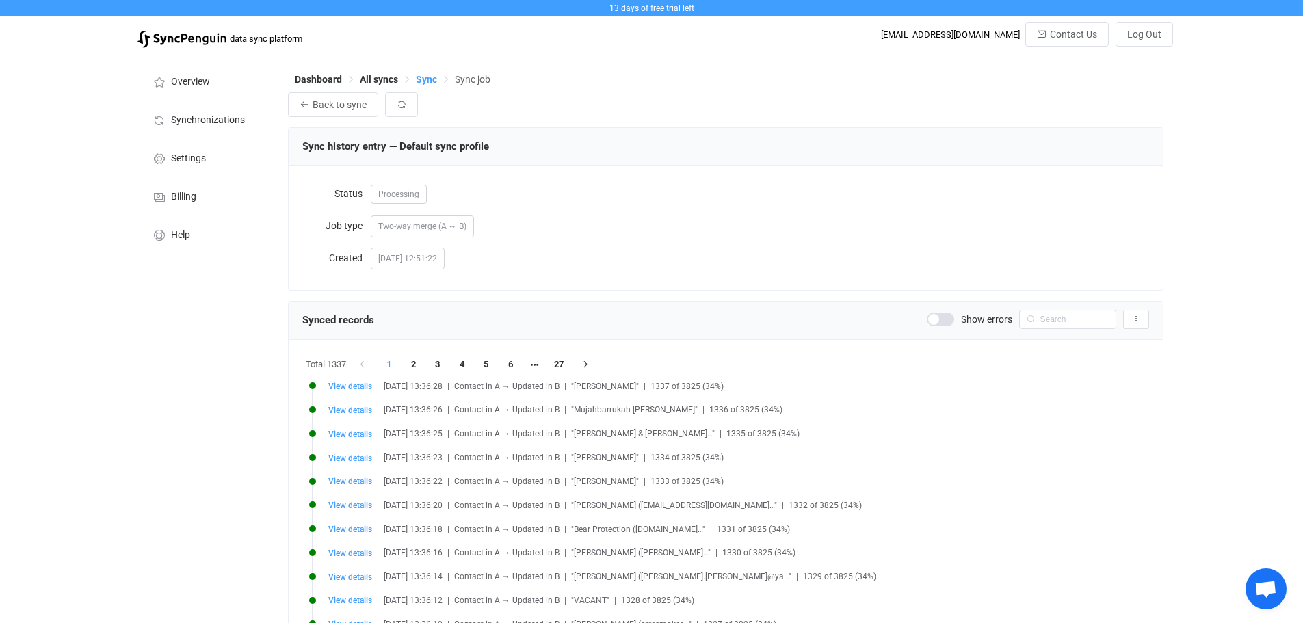
click at [426, 79] on span "Sync" at bounding box center [426, 79] width 21 height 11
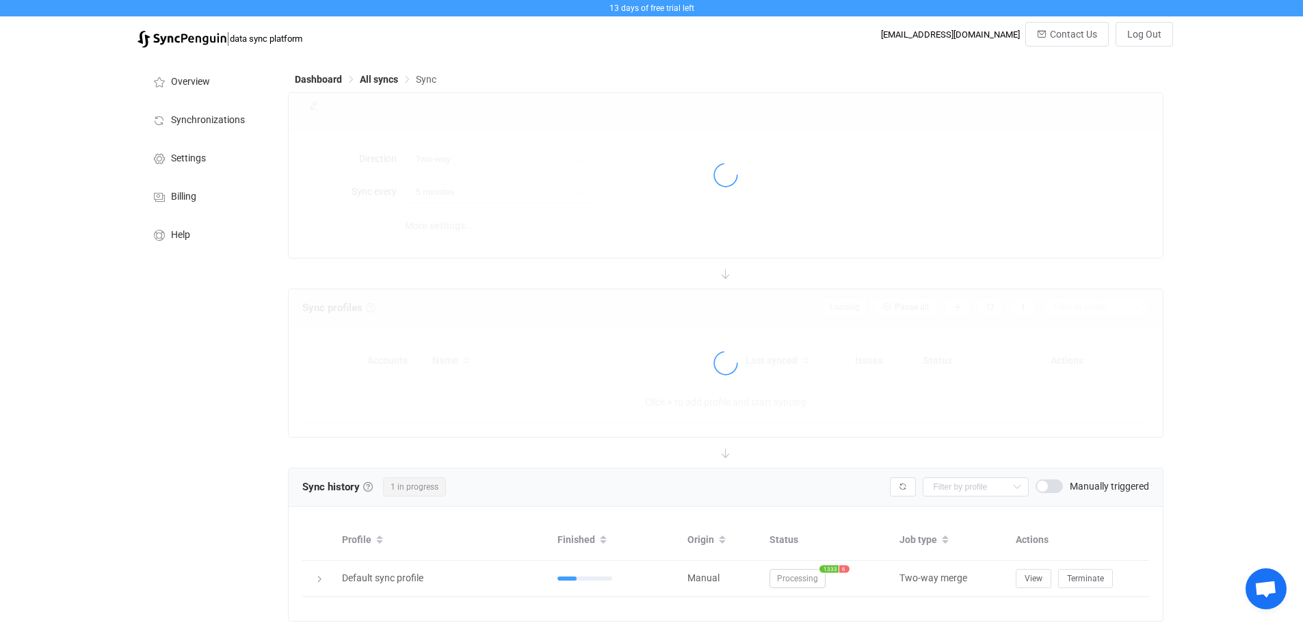
type input "10 minutes"
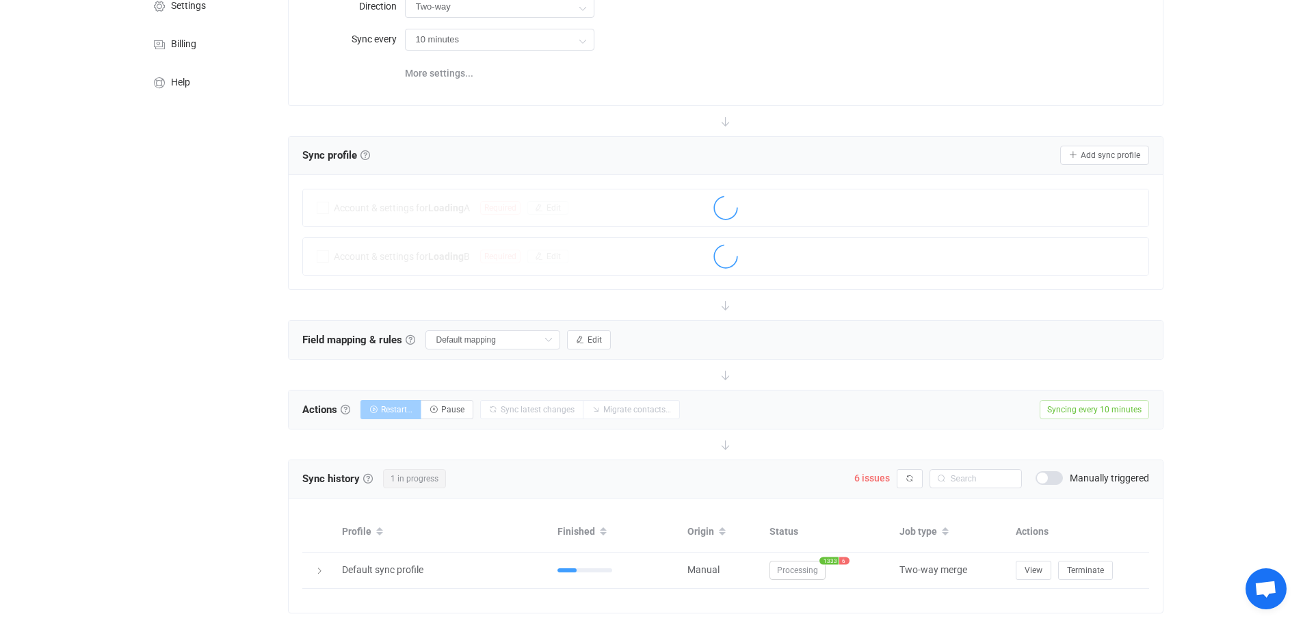
scroll to position [185, 0]
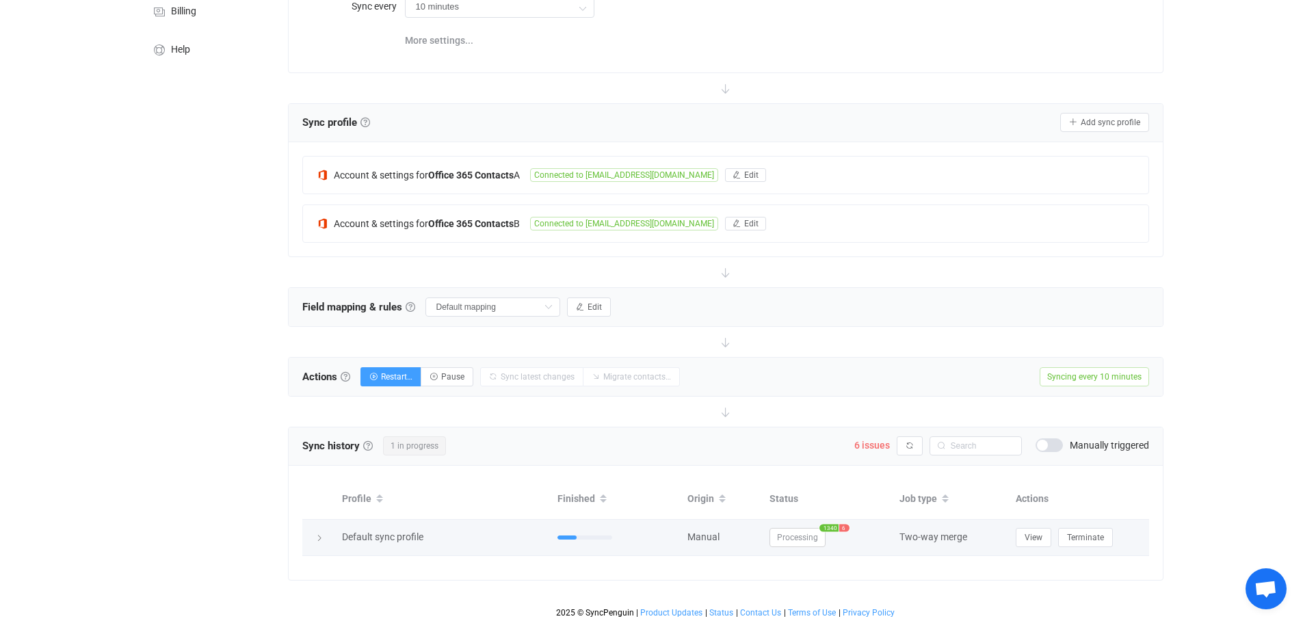
click at [825, 525] on span "1340" at bounding box center [829, 528] width 19 height 8
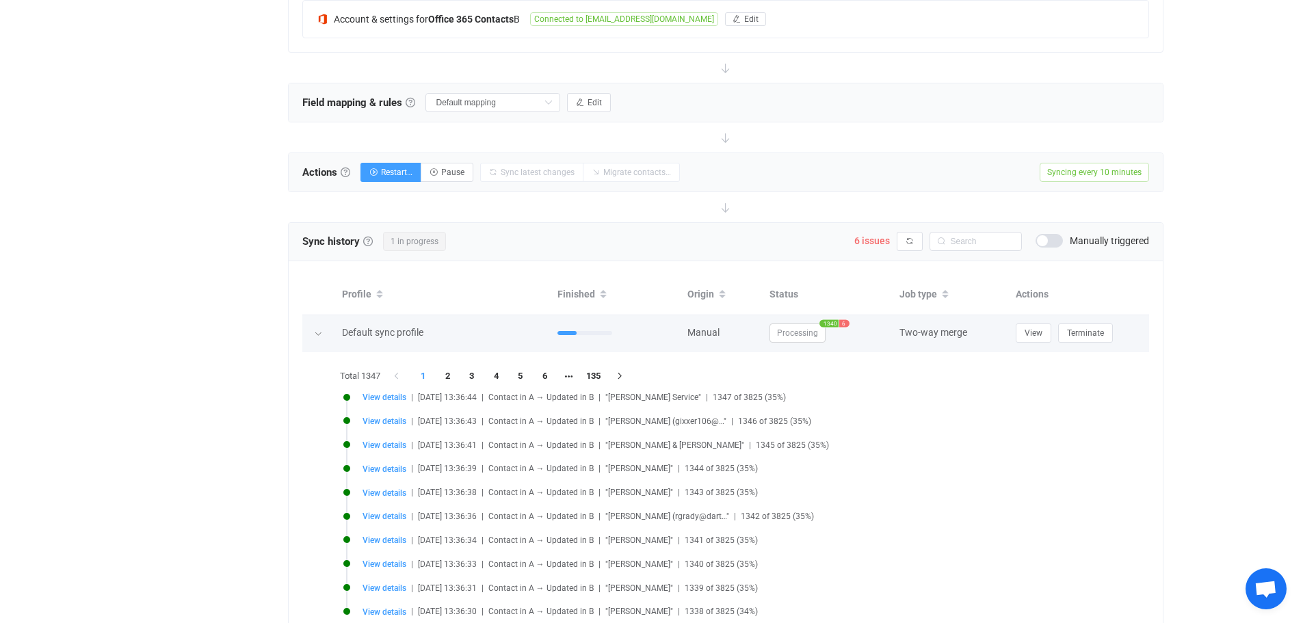
scroll to position [391, 0]
click at [846, 321] on span "6" at bounding box center [844, 323] width 10 height 8
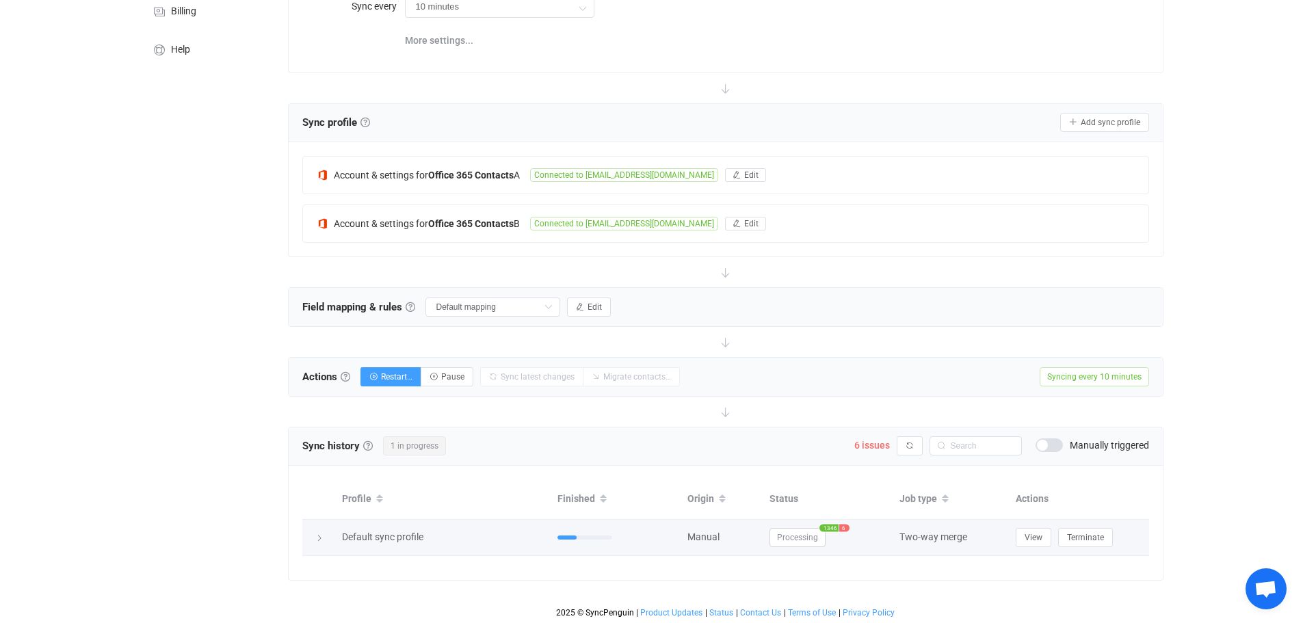
click at [828, 528] on span "1346" at bounding box center [829, 528] width 19 height 8
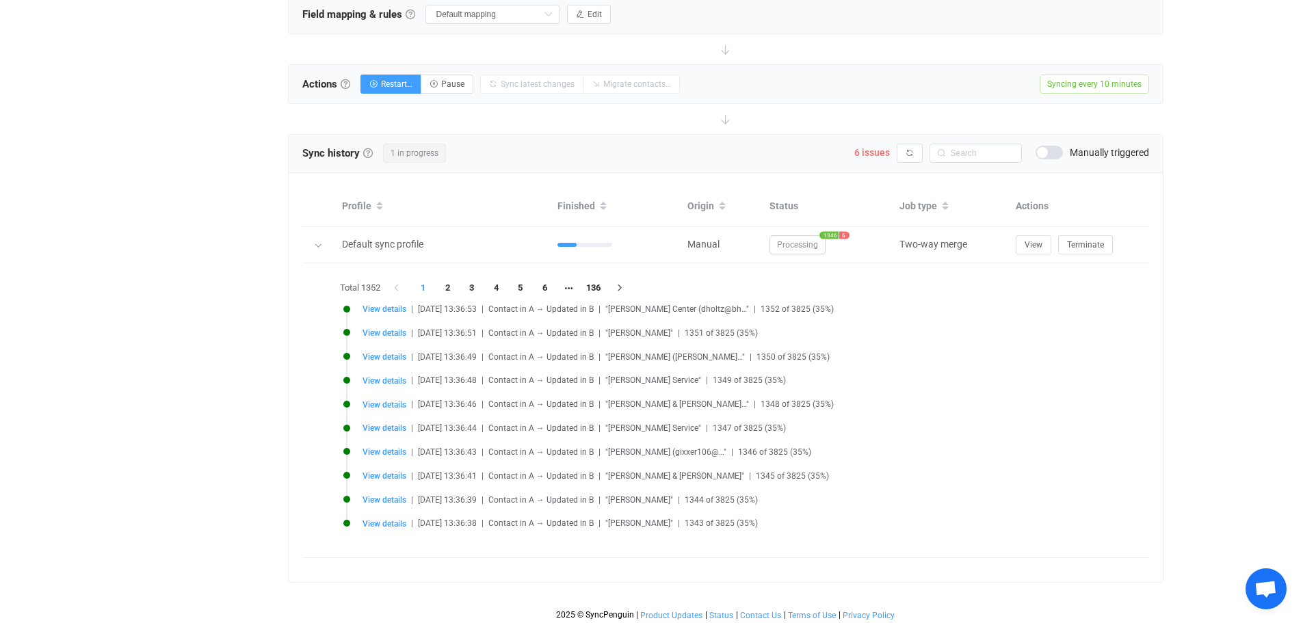
scroll to position [481, 0]
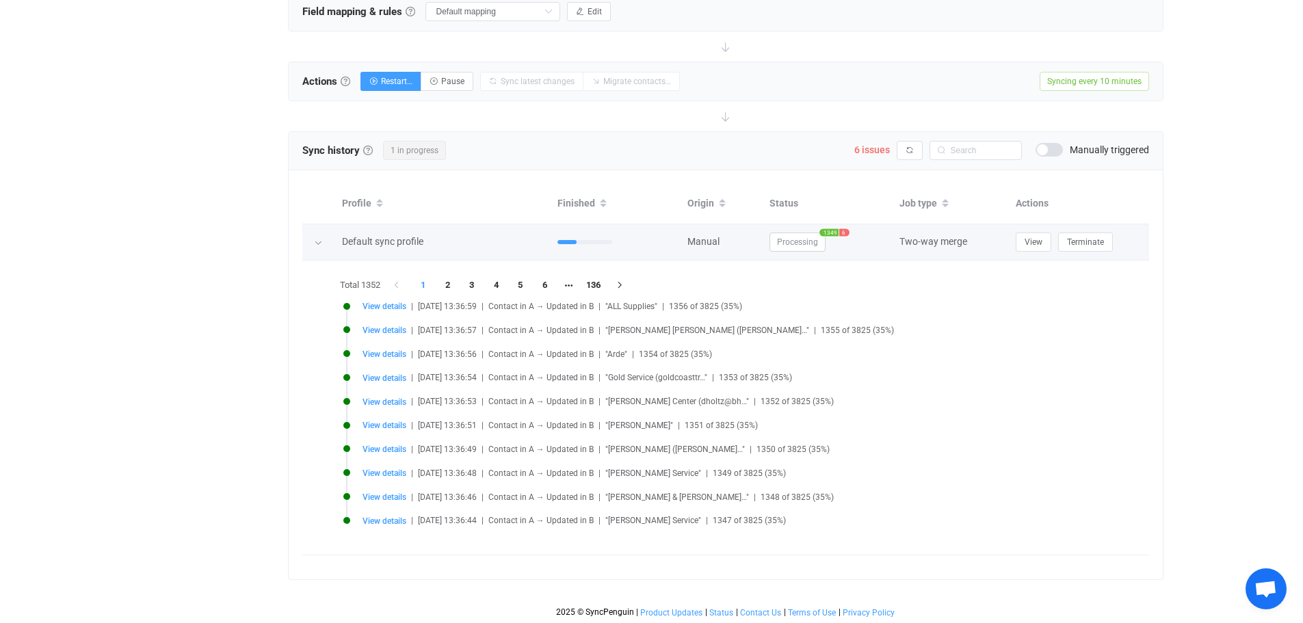
click at [839, 229] on span "6" at bounding box center [844, 233] width 10 height 8
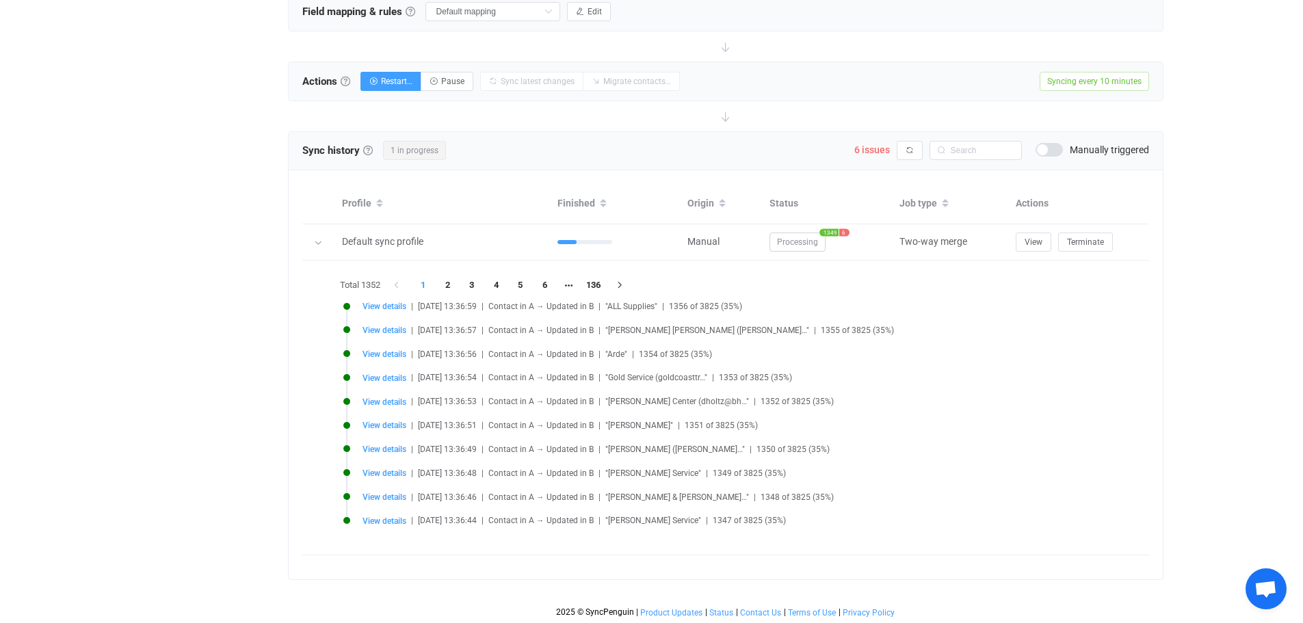
scroll to position [185, 0]
